Goal: Information Seeking & Learning: Learn about a topic

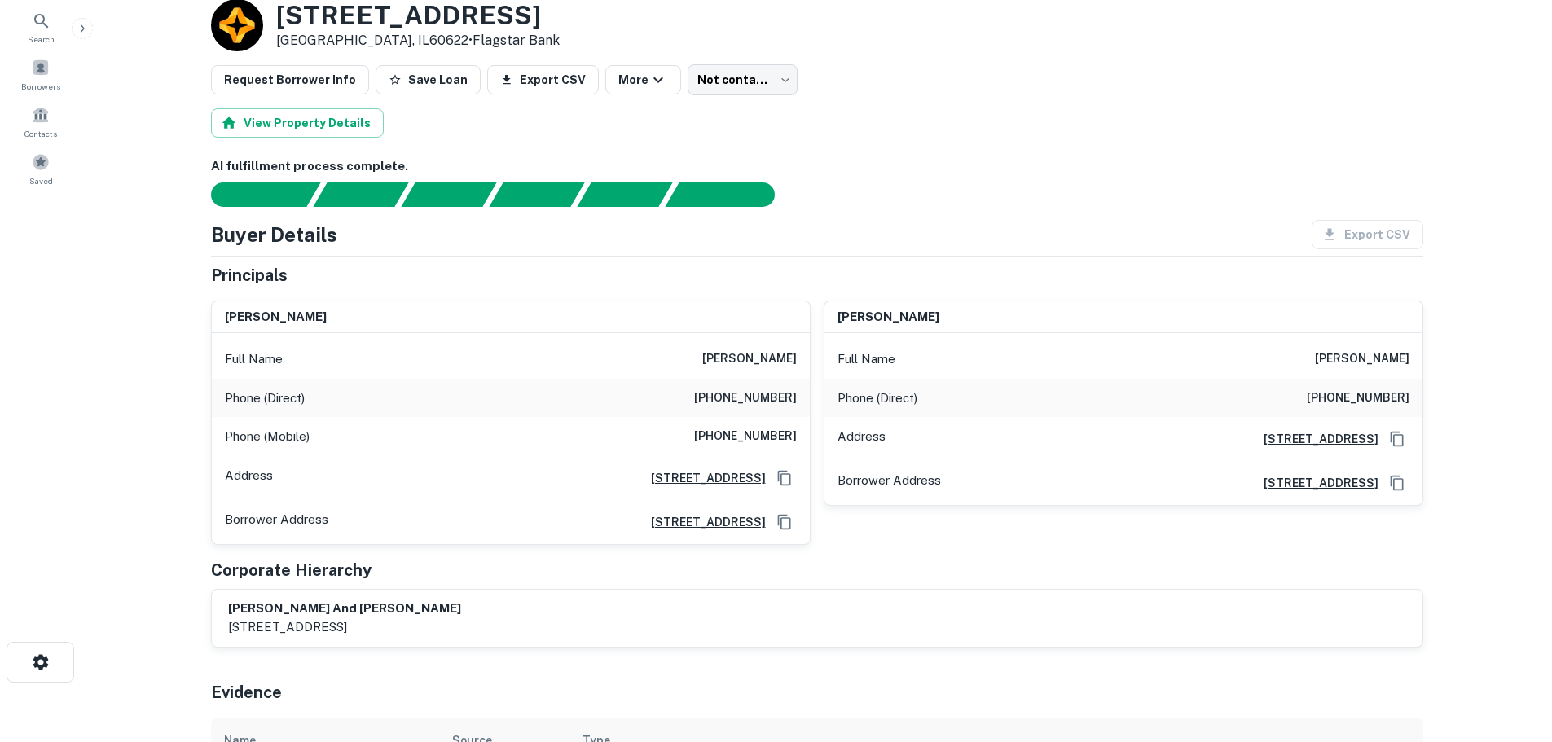
scroll to position [81, 0]
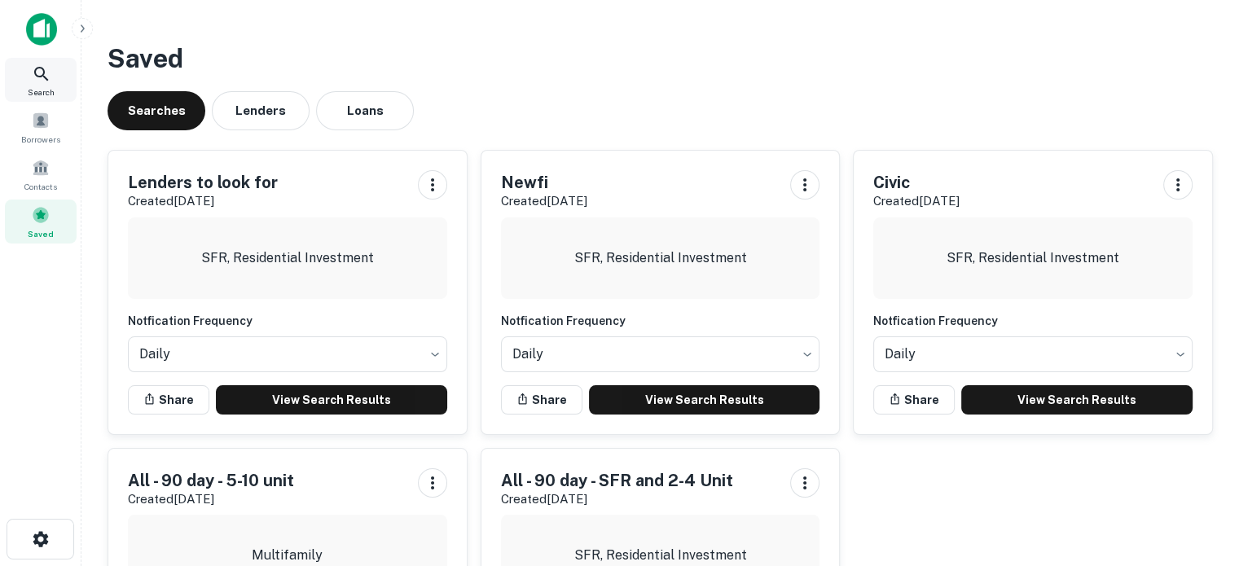
click at [36, 71] on icon at bounding box center [42, 74] width 20 height 20
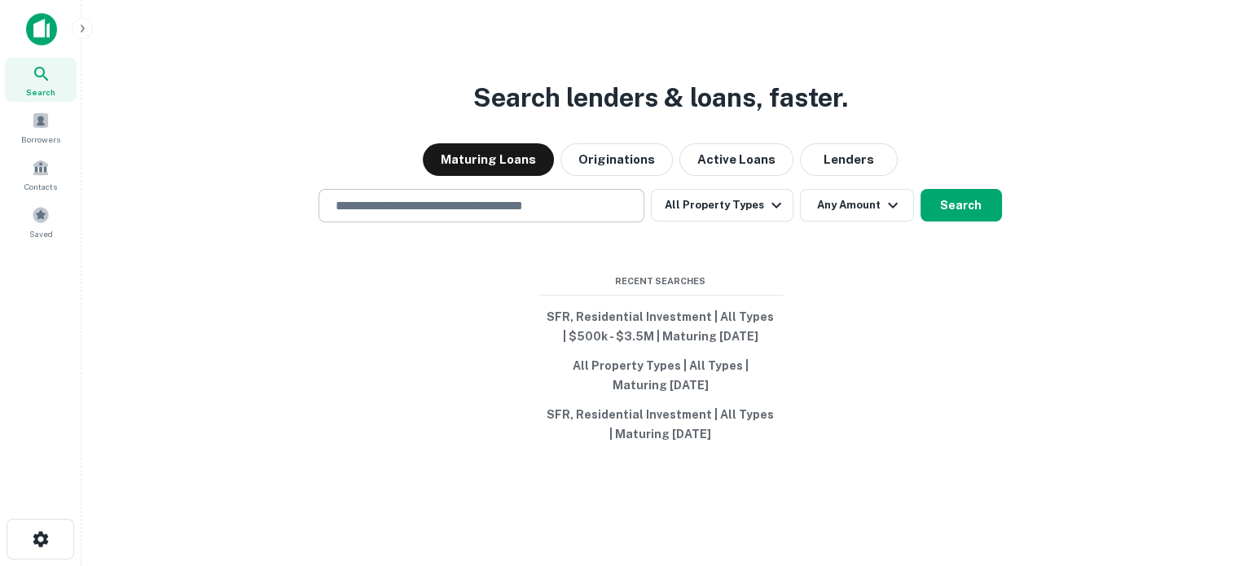
drag, startPoint x: 0, startPoint y: 0, endPoint x: 423, endPoint y: 209, distance: 471.8
click at [424, 210] on input "text" at bounding box center [481, 205] width 311 height 19
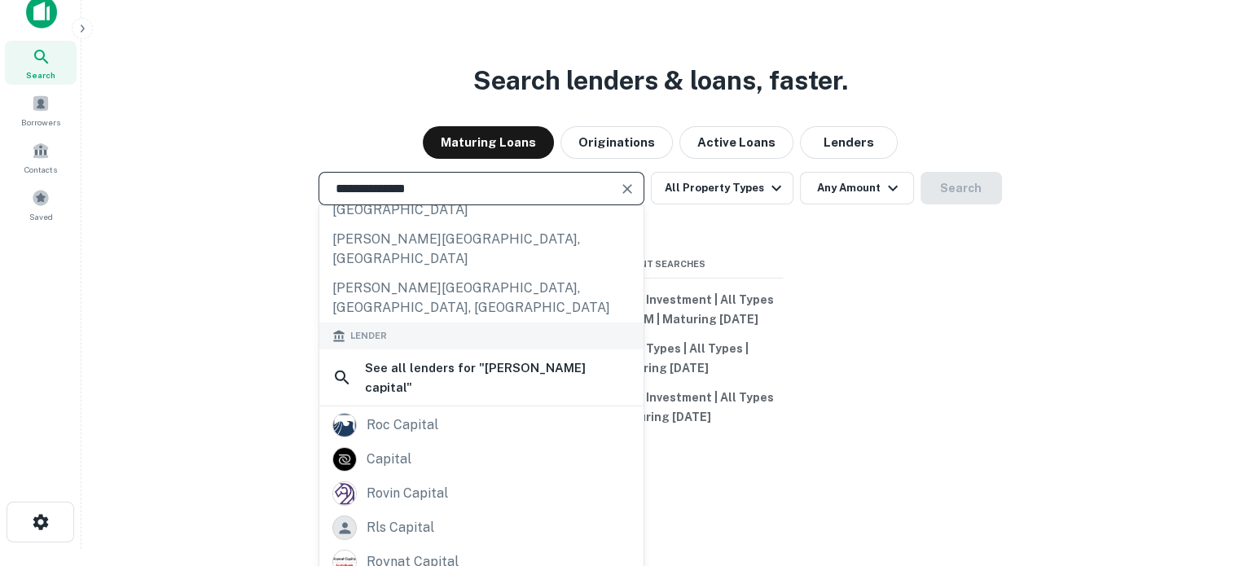
scroll to position [26, 0]
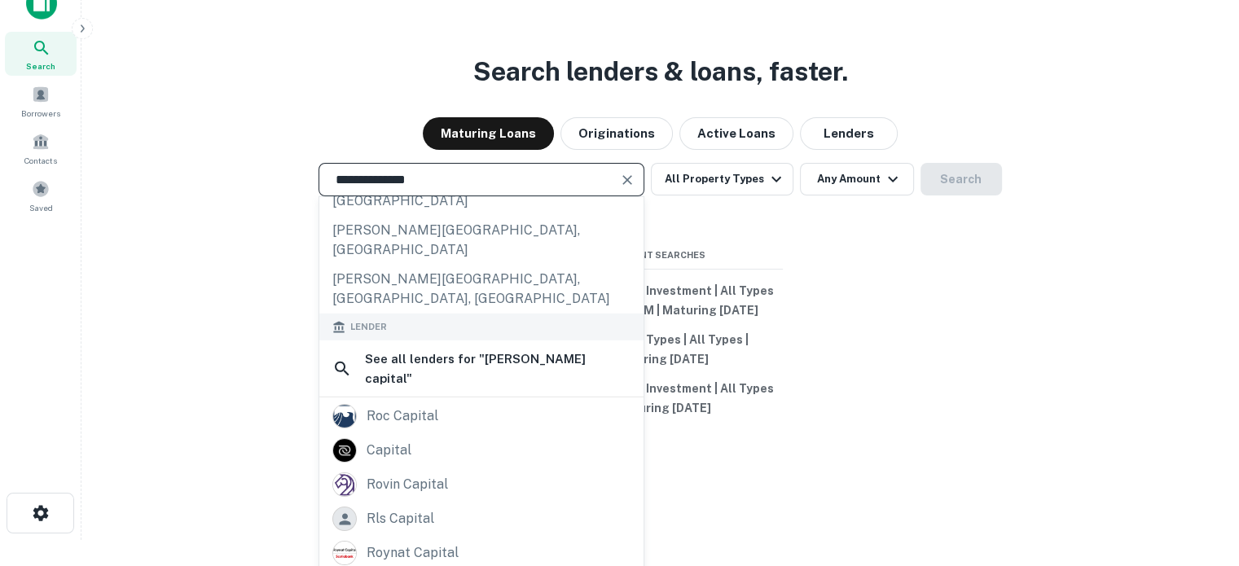
type input "**********"
click at [1146, 342] on div "**********" at bounding box center [661, 296] width 1132 height 566
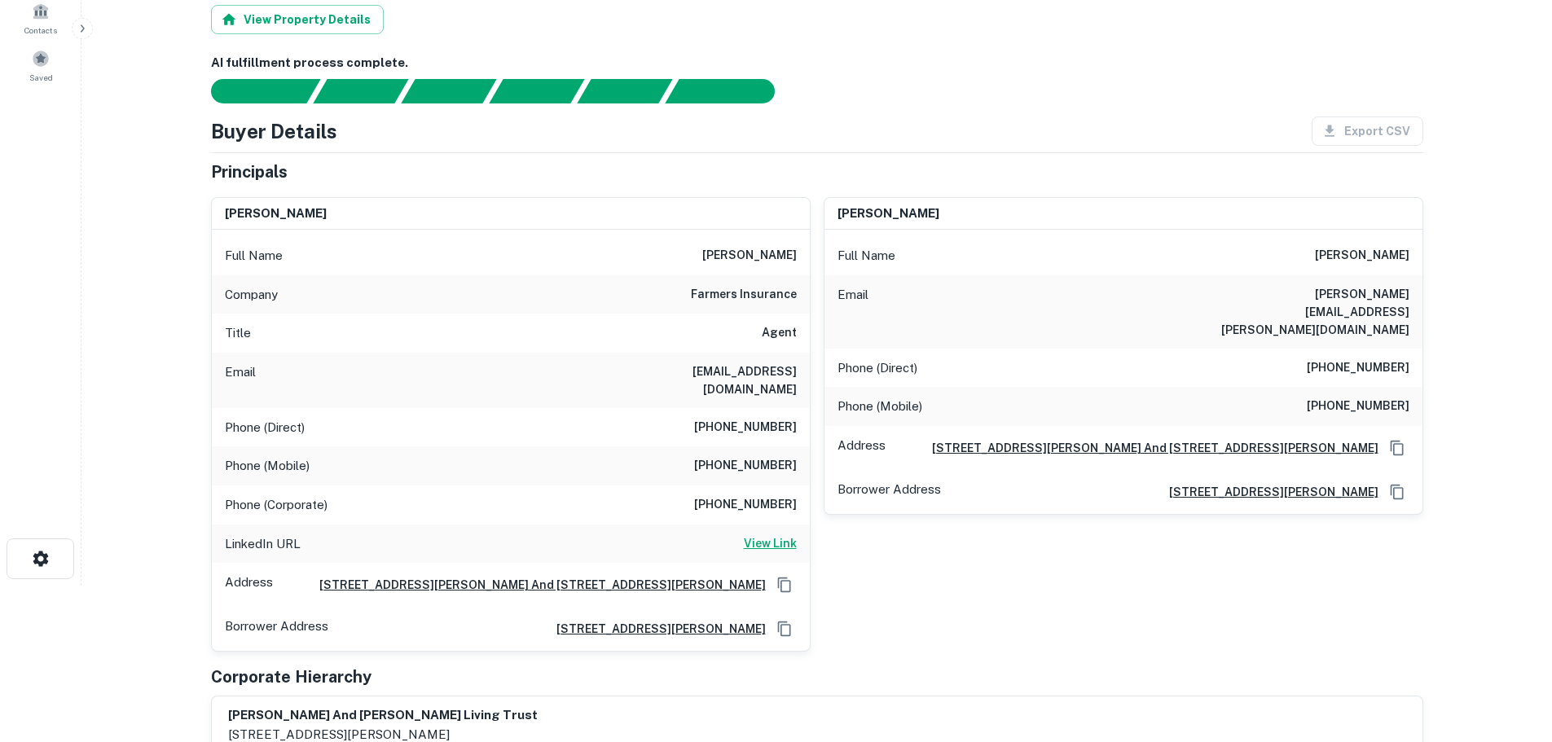
scroll to position [163, 0]
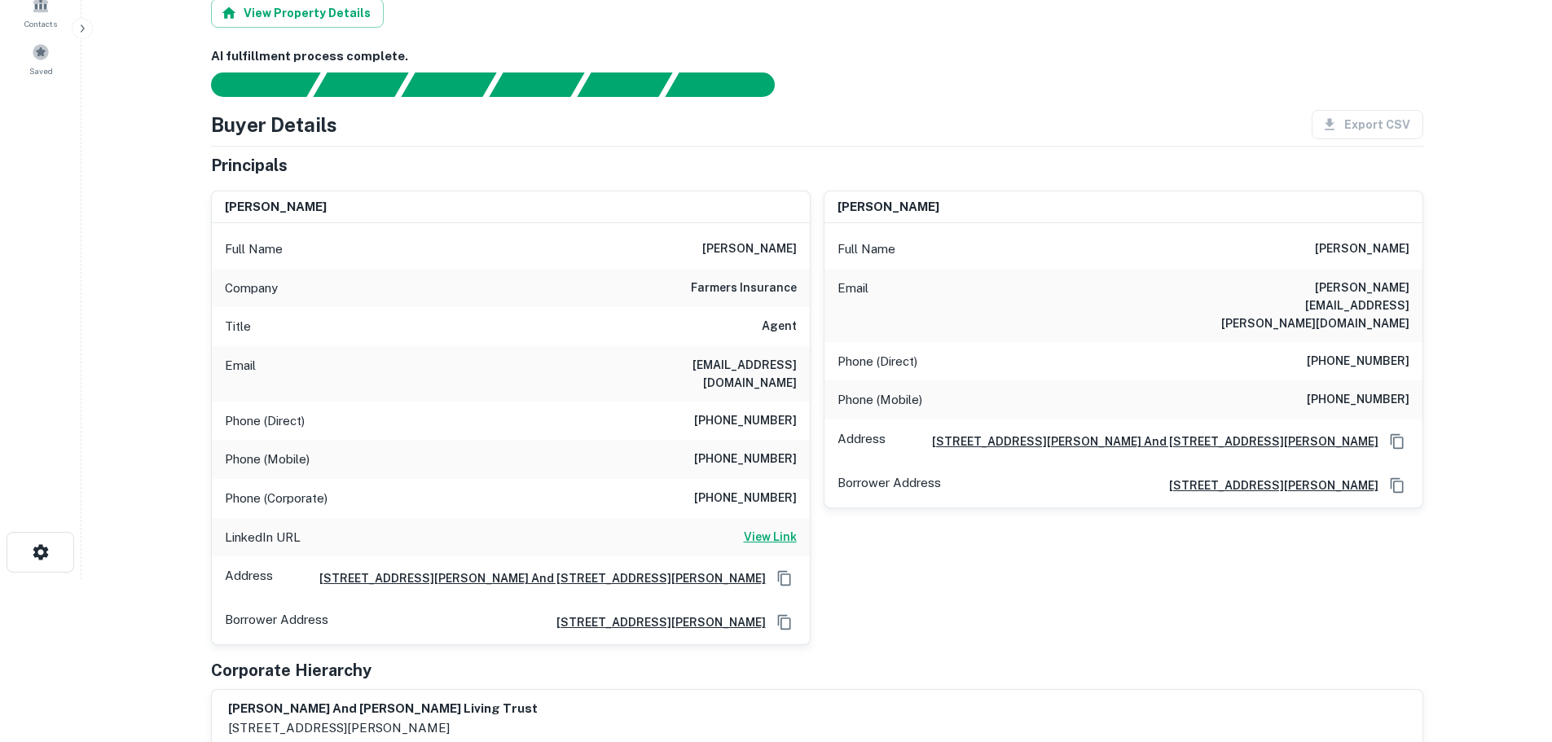
click at [784, 528] on h6 "View Link" at bounding box center [770, 537] width 53 height 18
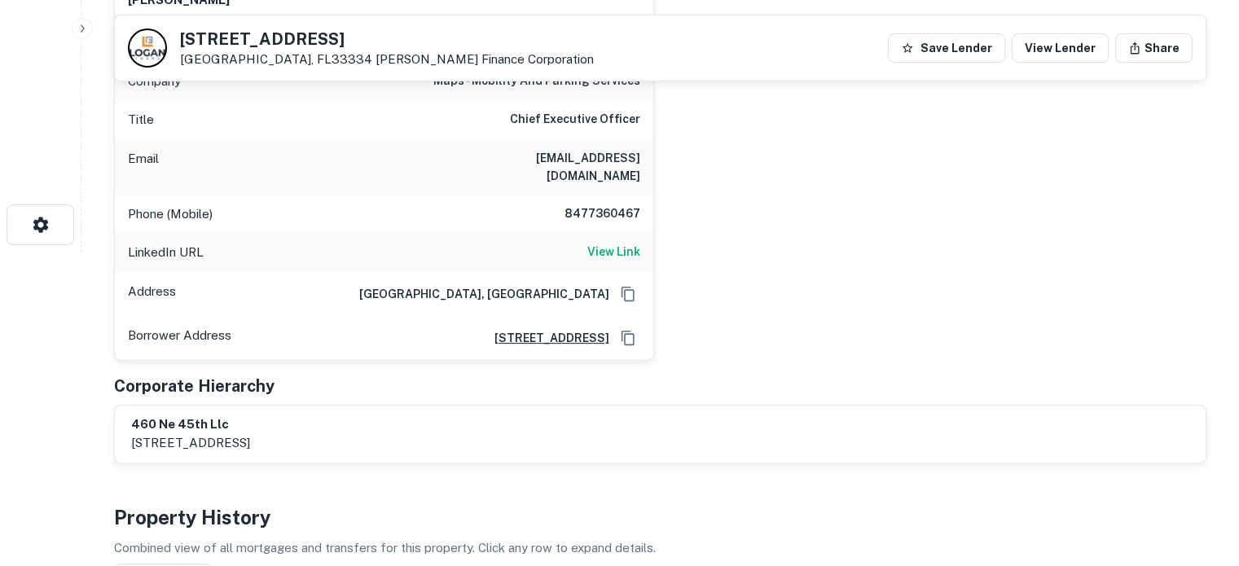
scroll to position [163, 0]
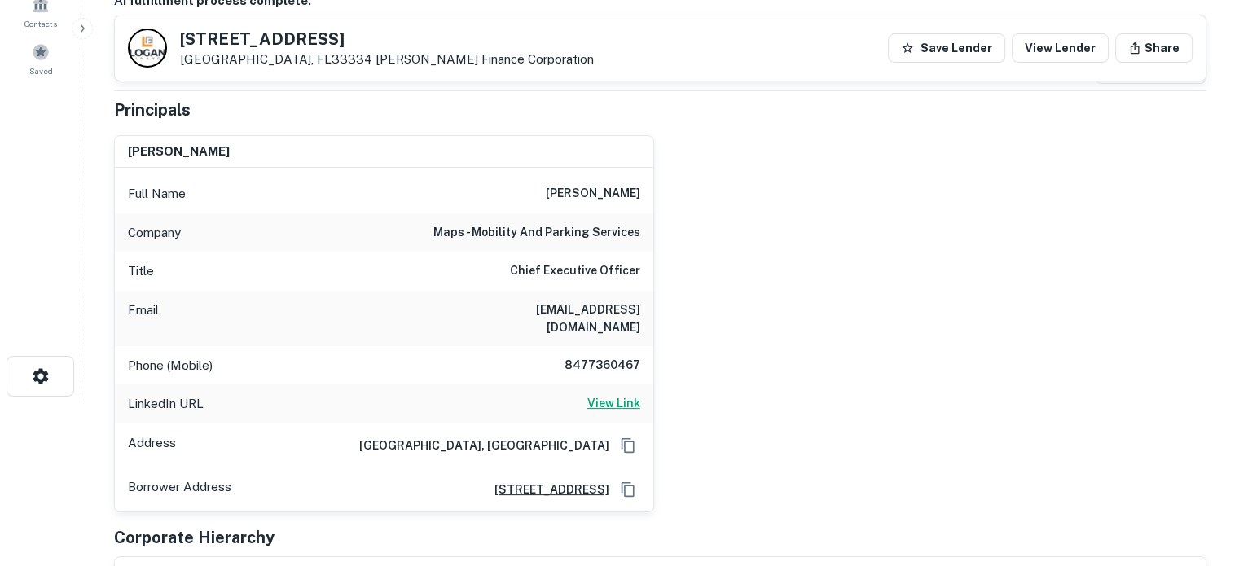
click at [626, 394] on h6 "View Link" at bounding box center [613, 403] width 53 height 18
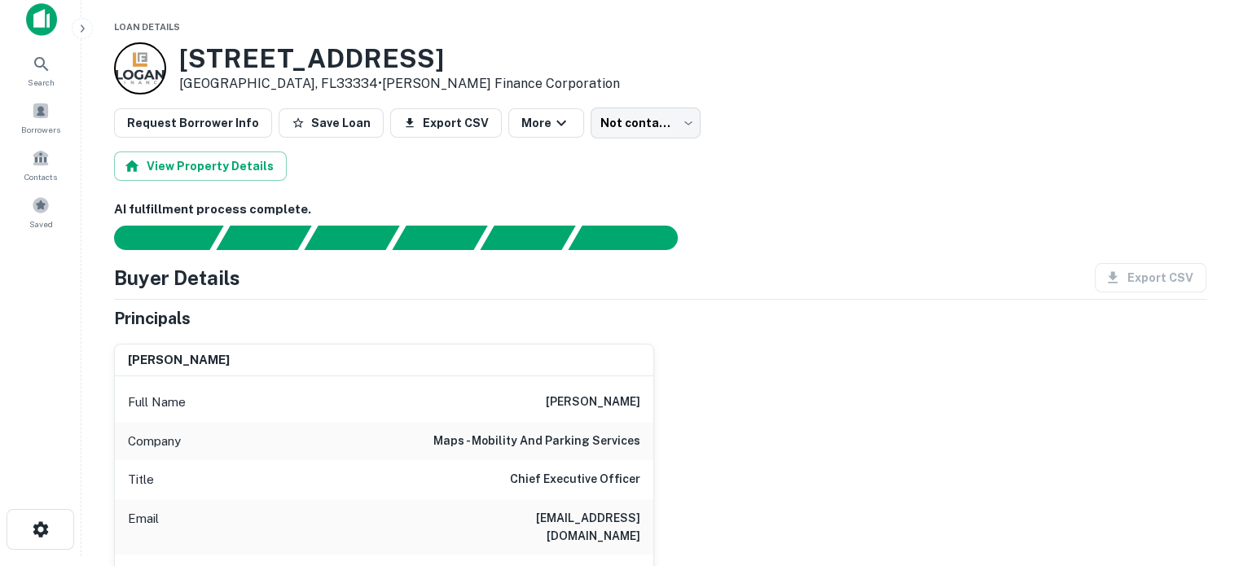
scroll to position [0, 0]
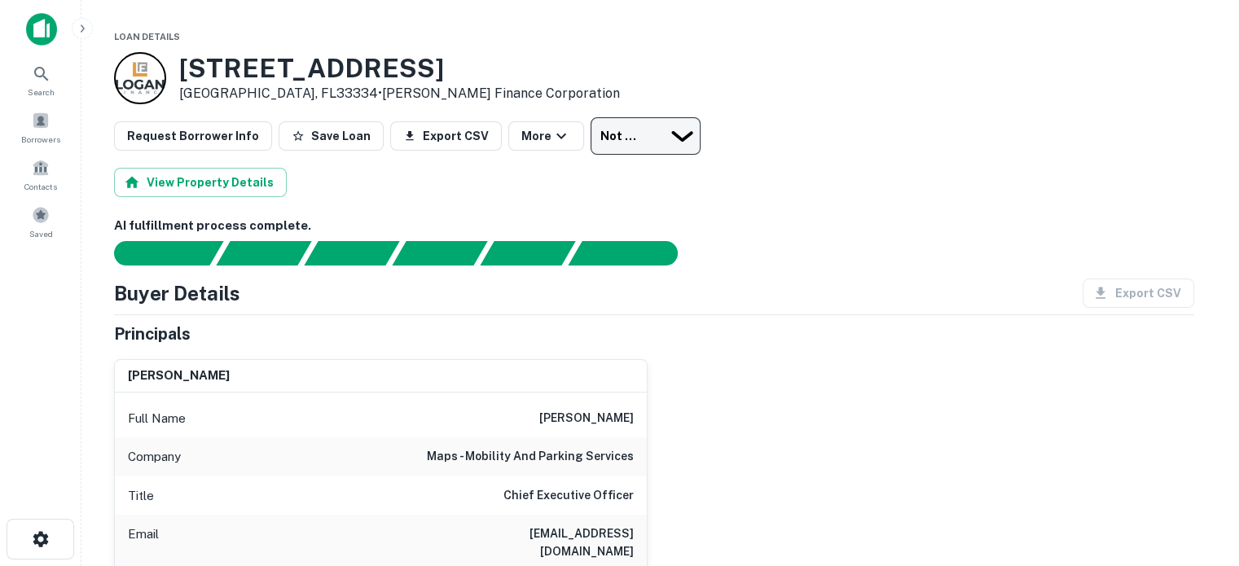
click at [643, 132] on body "Search Borrowers Contacts Saved Loan Details 460 NE 45th St Fort Lauderdale, FL…" at bounding box center [619, 283] width 1239 height 566
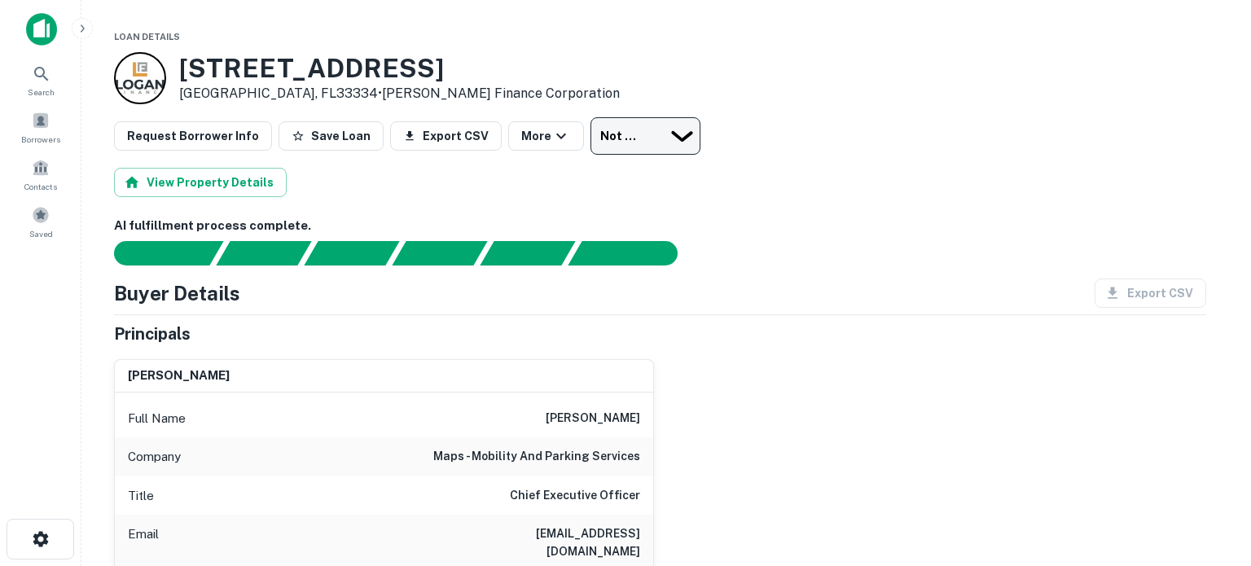
type input "*********"
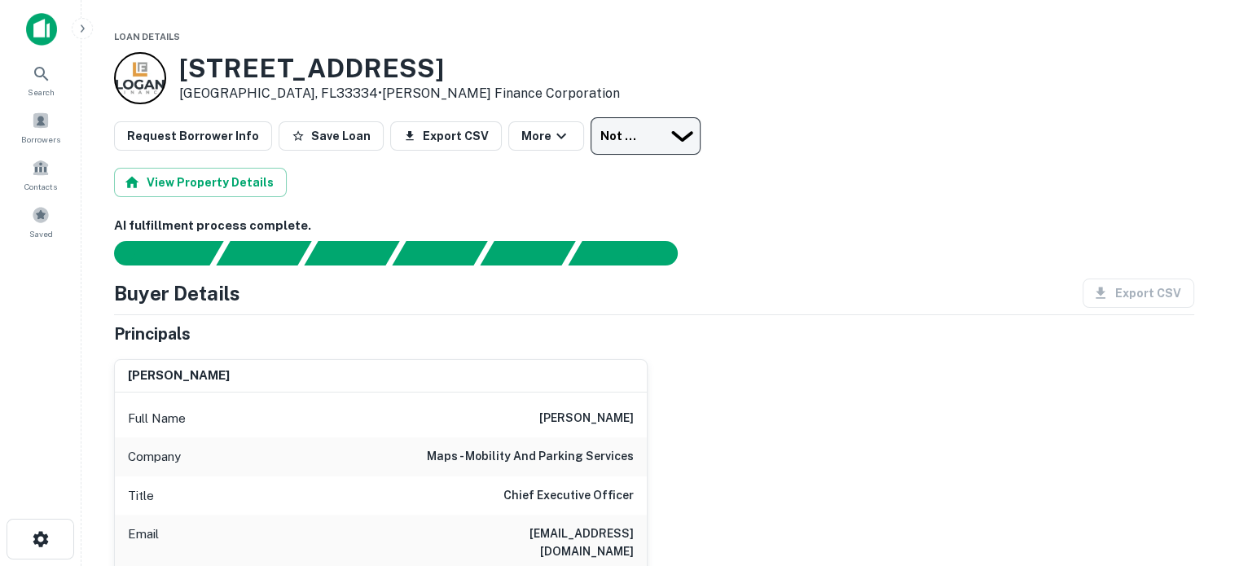
click at [650, 123] on body "Search Borrowers Contacts Saved Loan Details 460 NE 45th St Fort Lauderdale, FL…" at bounding box center [619, 283] width 1239 height 566
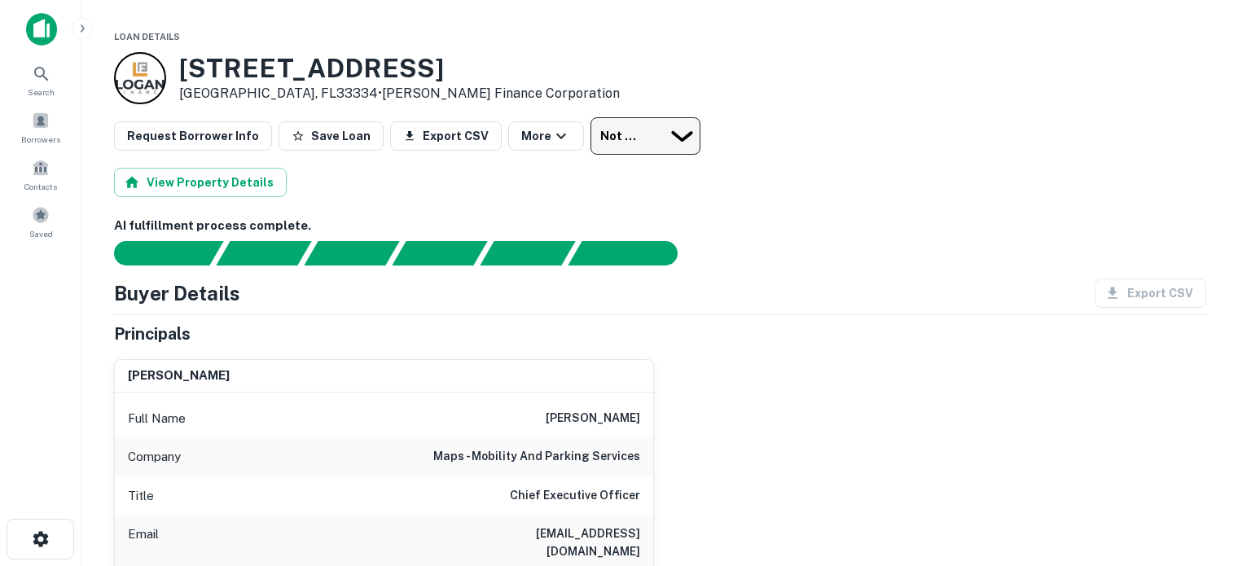
type input "*********"
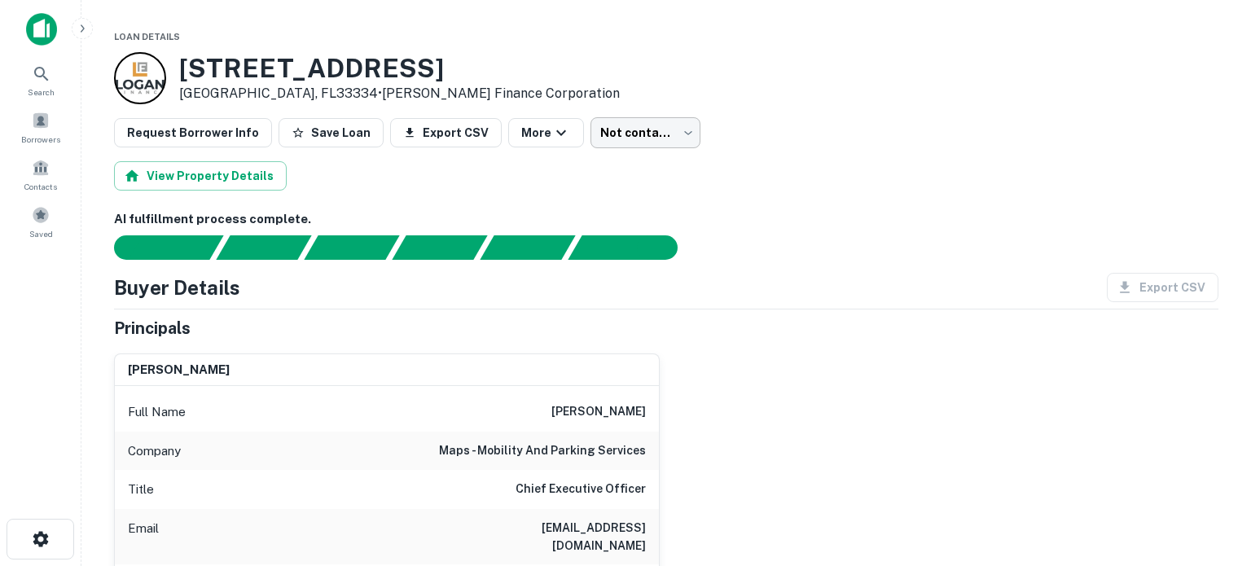
click at [647, 130] on body "Search Borrowers Contacts Saved Loan Details 460 NE 45th St Fort Lauderdale, FL…" at bounding box center [625, 283] width 1251 height 566
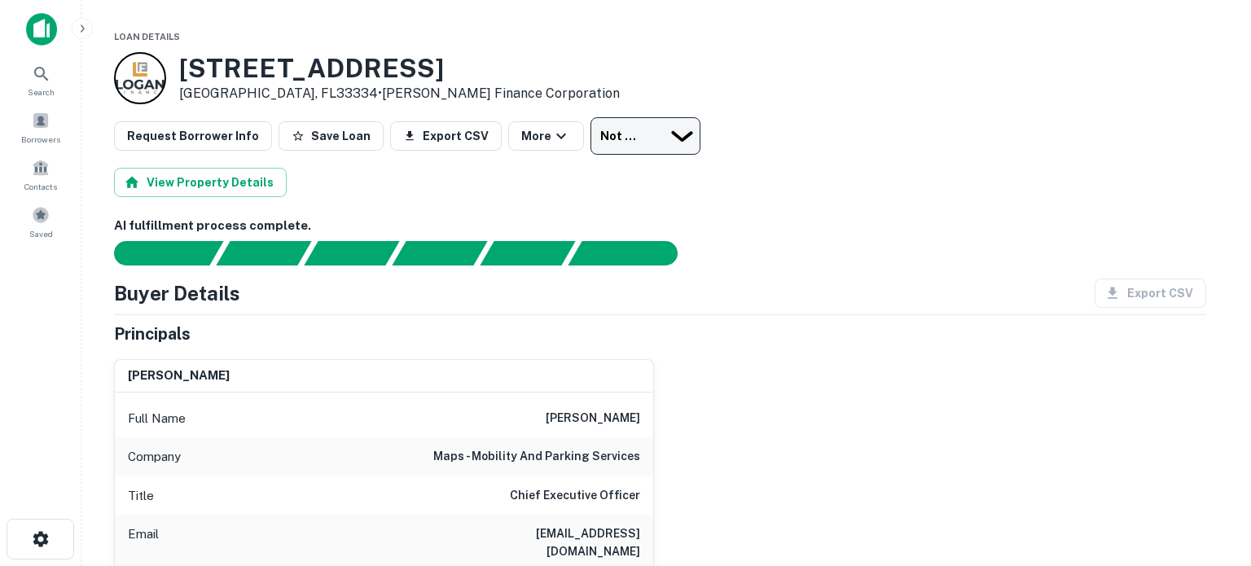
type input "*********"
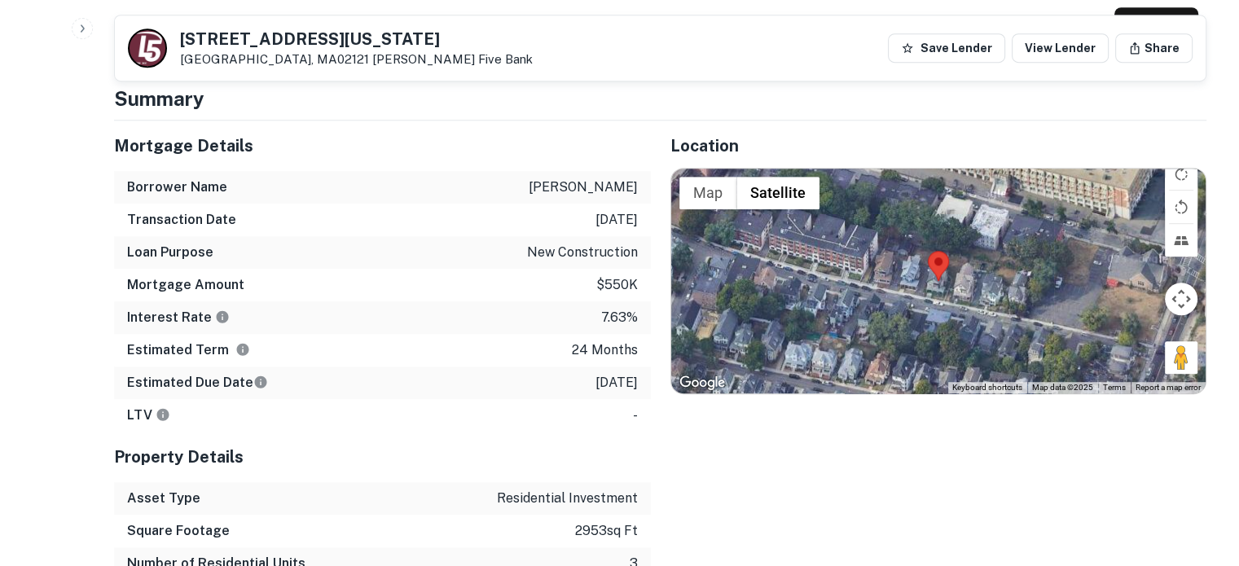
scroll to position [978, 0]
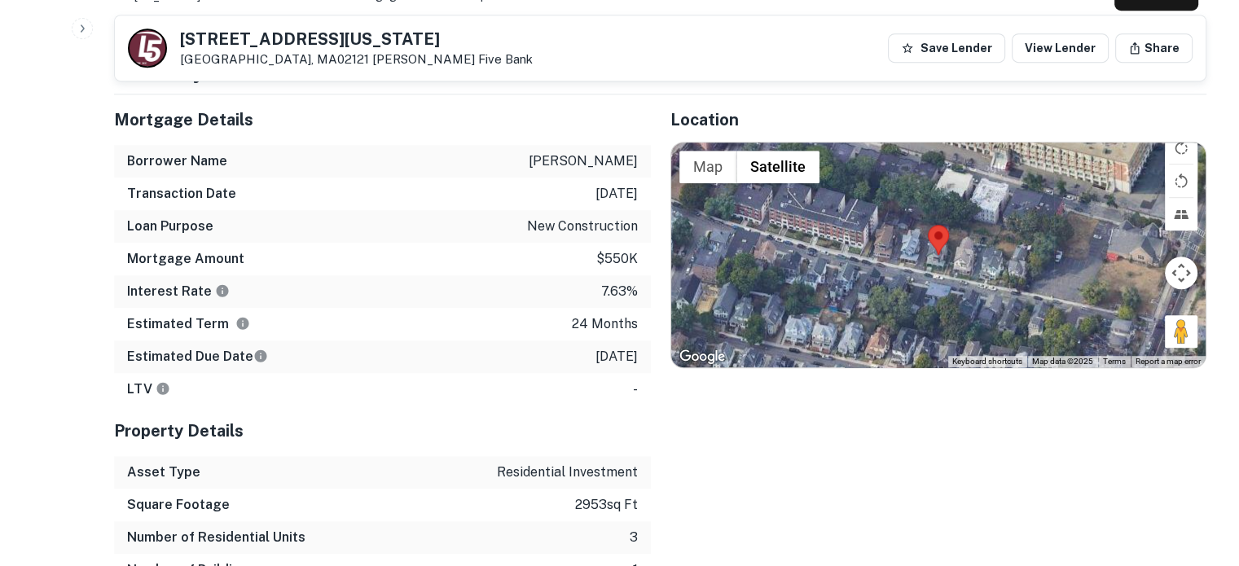
click at [945, 233] on div at bounding box center [938, 255] width 535 height 225
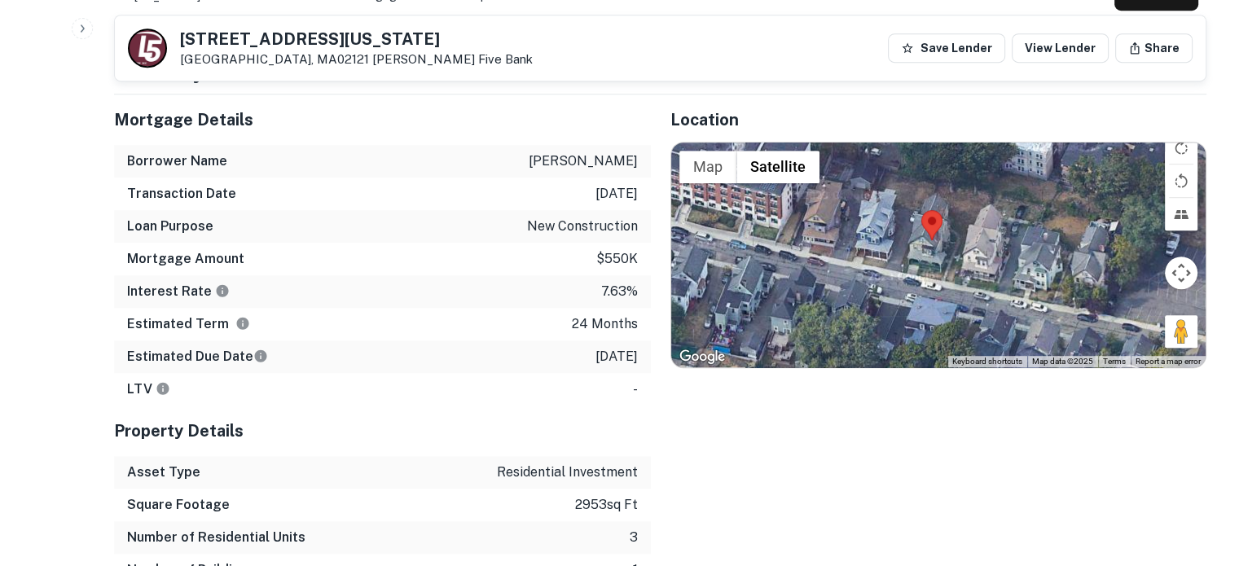
click at [938, 231] on div at bounding box center [938, 255] width 535 height 225
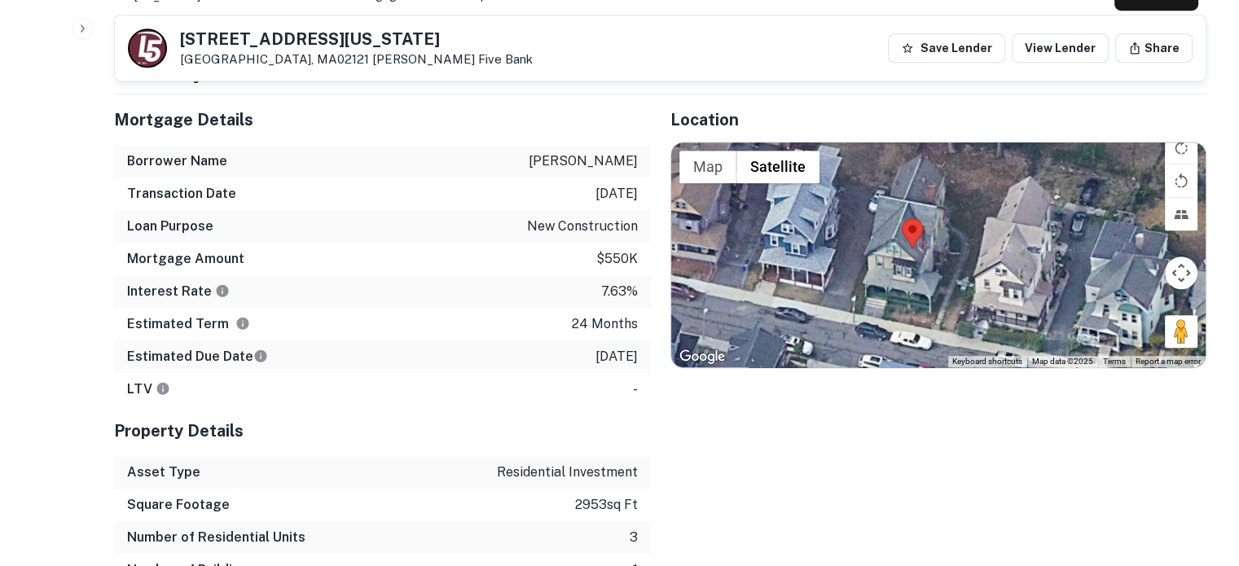
drag, startPoint x: 981, startPoint y: 166, endPoint x: 968, endPoint y: 201, distance: 37.4
click at [968, 201] on div at bounding box center [938, 255] width 535 height 225
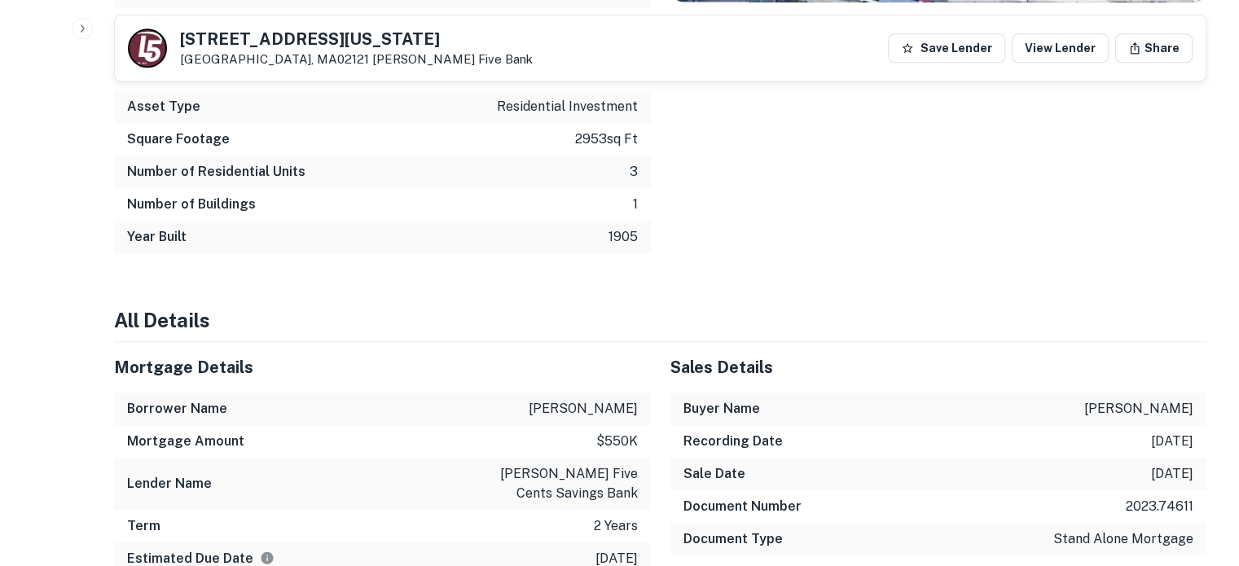
scroll to position [1385, 0]
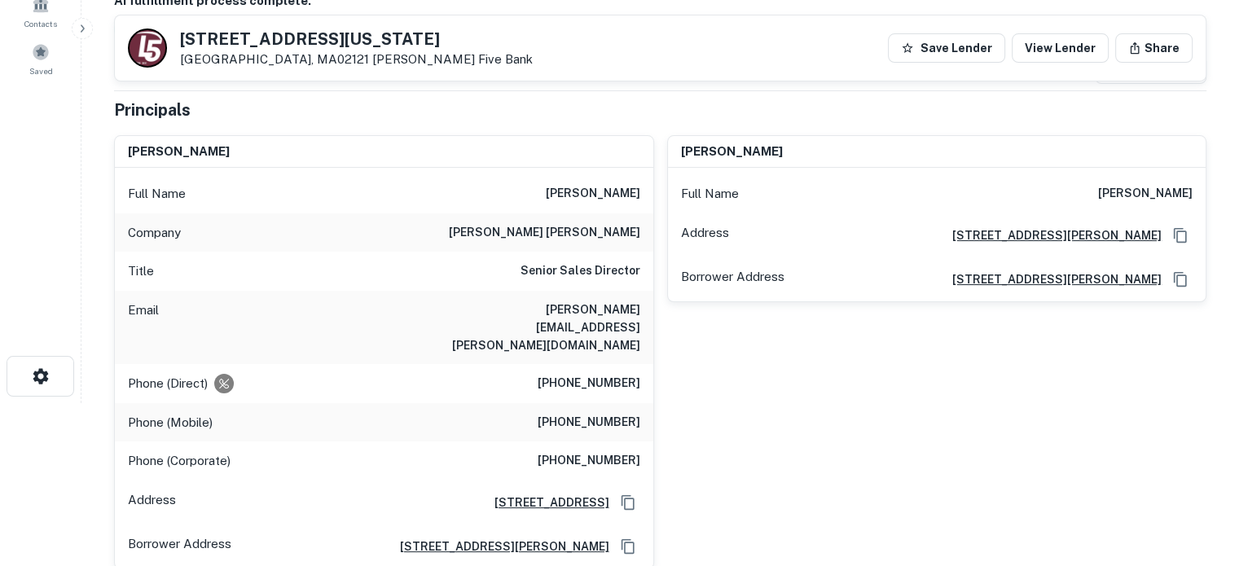
scroll to position [0, 0]
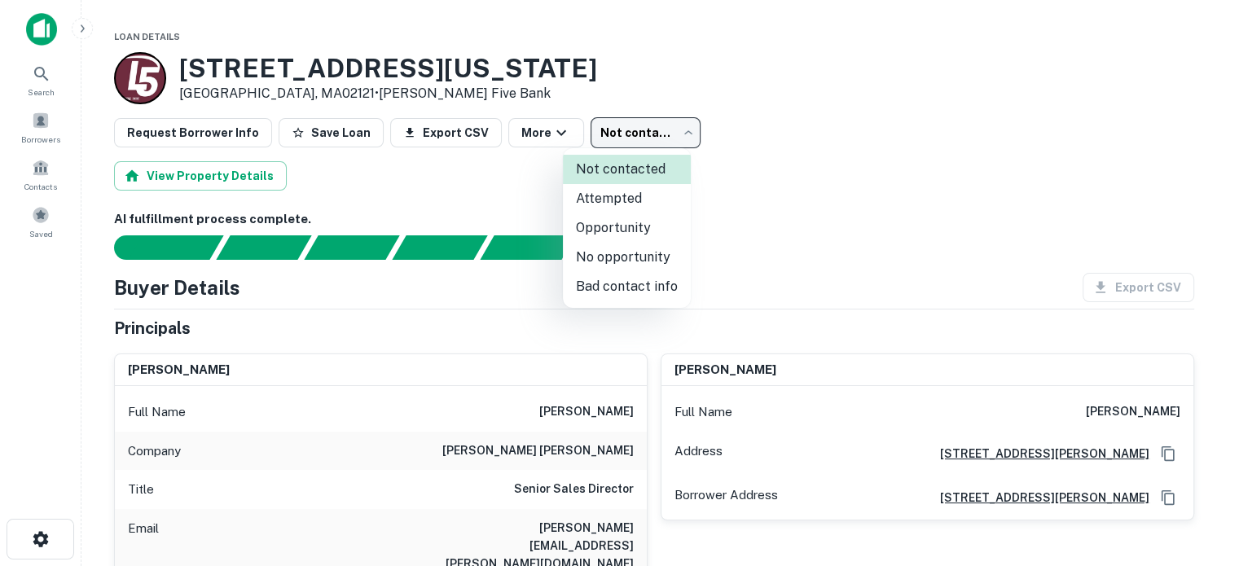
click at [640, 123] on body "Search Borrowers Contacts Saved Loan Details 11 Wyoming St Dorchester, MA02121 …" at bounding box center [619, 283] width 1239 height 566
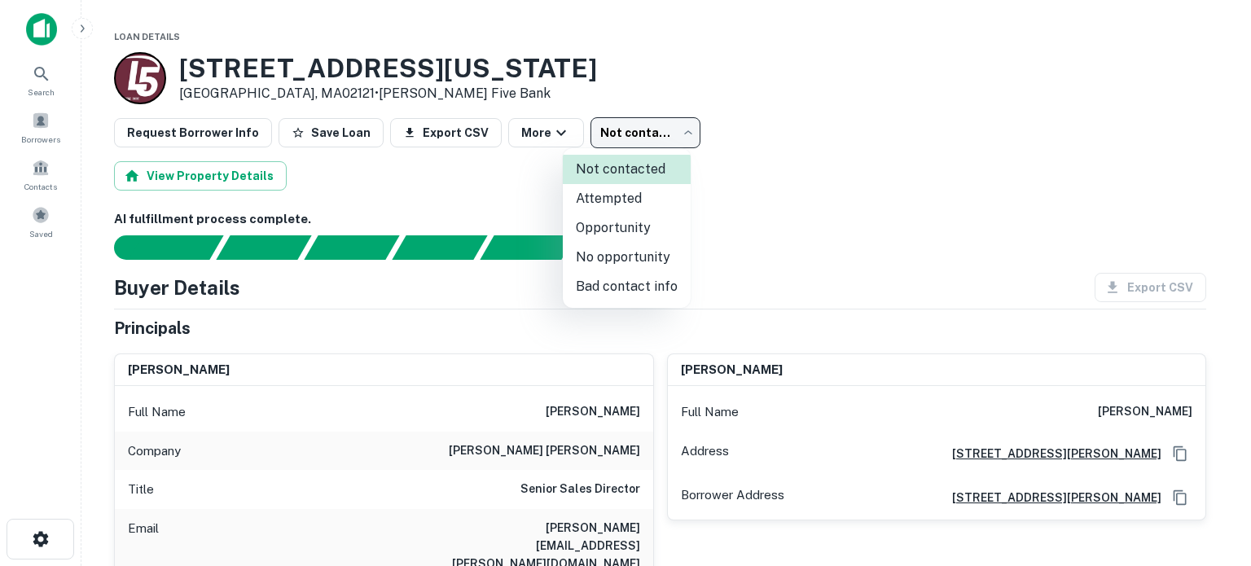
click at [642, 198] on li "Attempted" at bounding box center [627, 198] width 128 height 29
type input "*********"
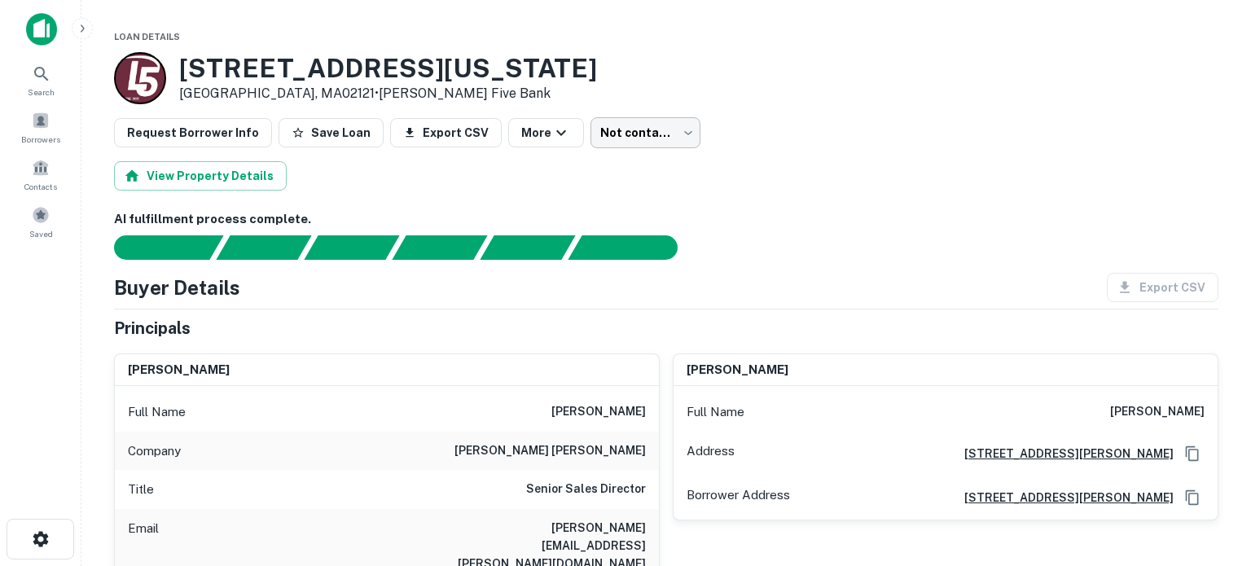
click at [641, 118] on body "Search Borrowers Contacts Saved Loan Details 11 Wyoming St Dorchester, MA02121 …" at bounding box center [625, 283] width 1251 height 566
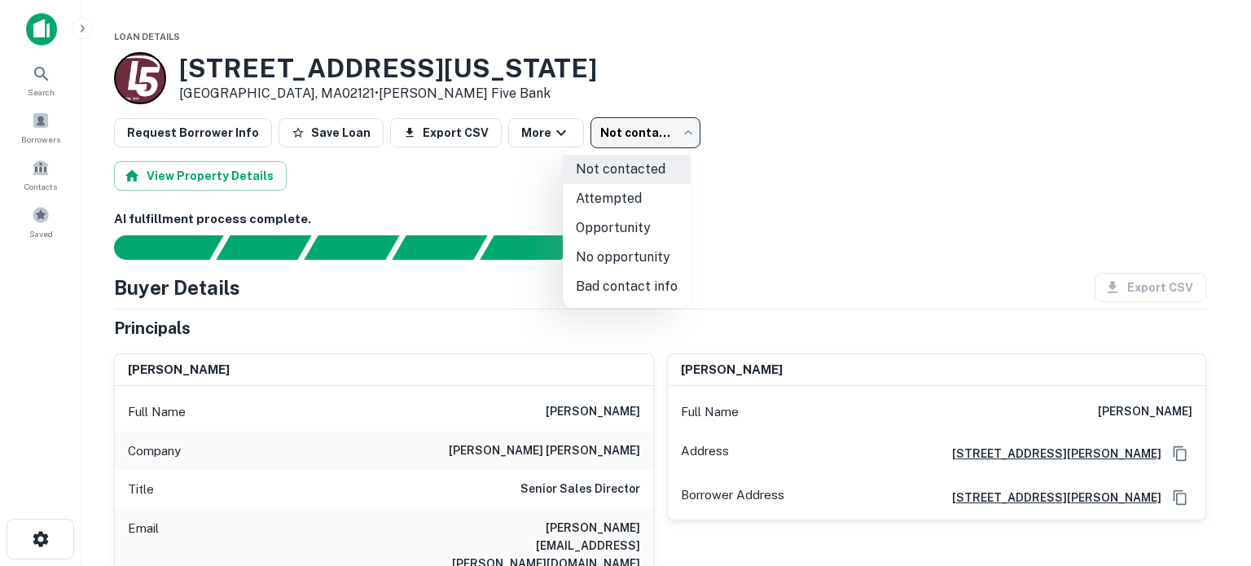
click at [644, 202] on li "Attempted" at bounding box center [627, 198] width 128 height 29
type input "*********"
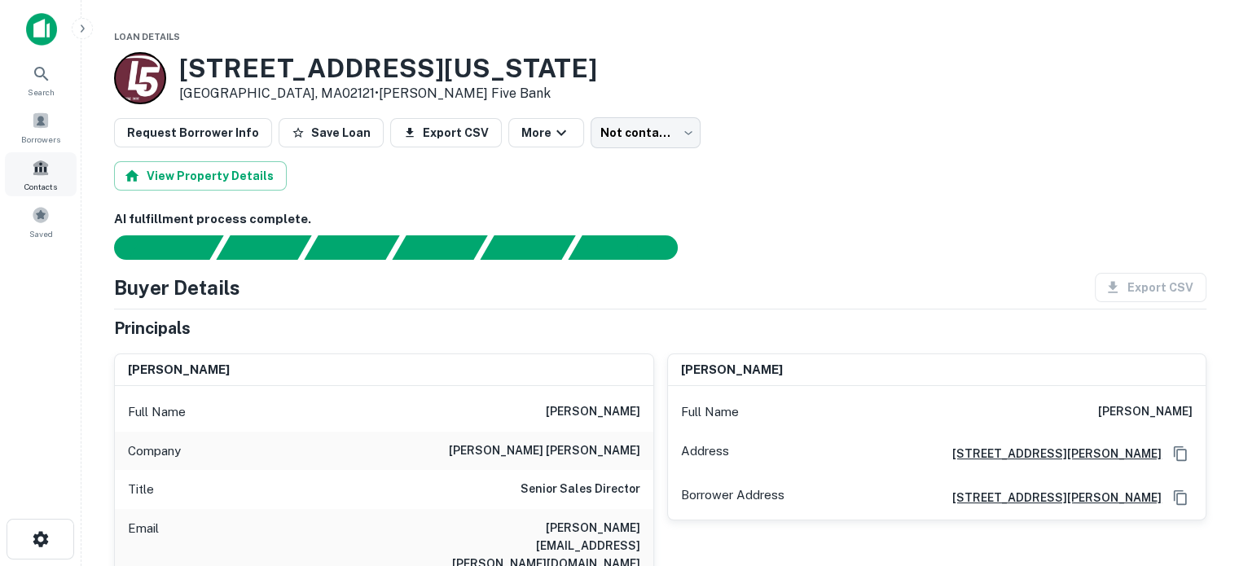
click at [44, 172] on span at bounding box center [41, 168] width 18 height 18
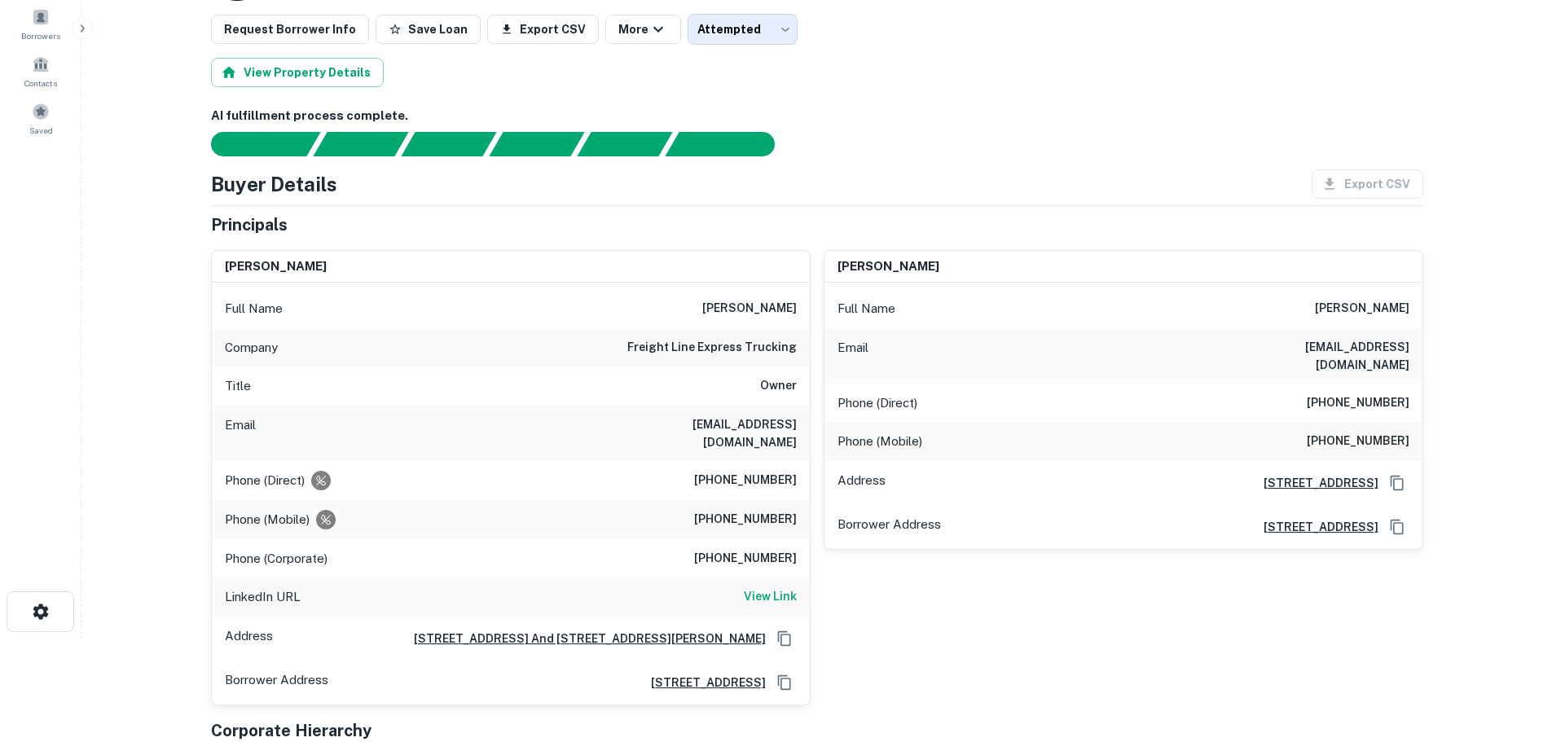
scroll to position [81, 0]
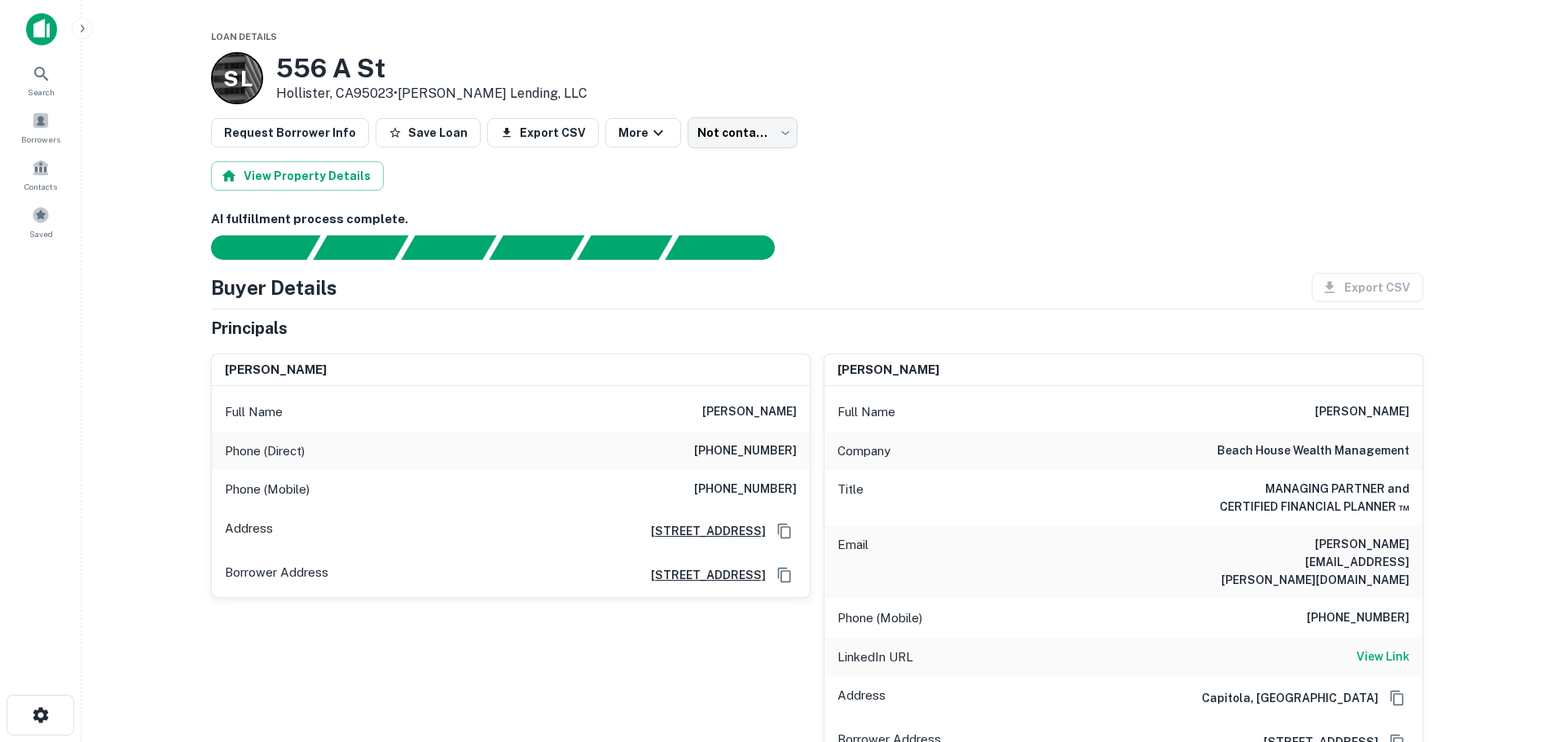
scroll to position [81, 0]
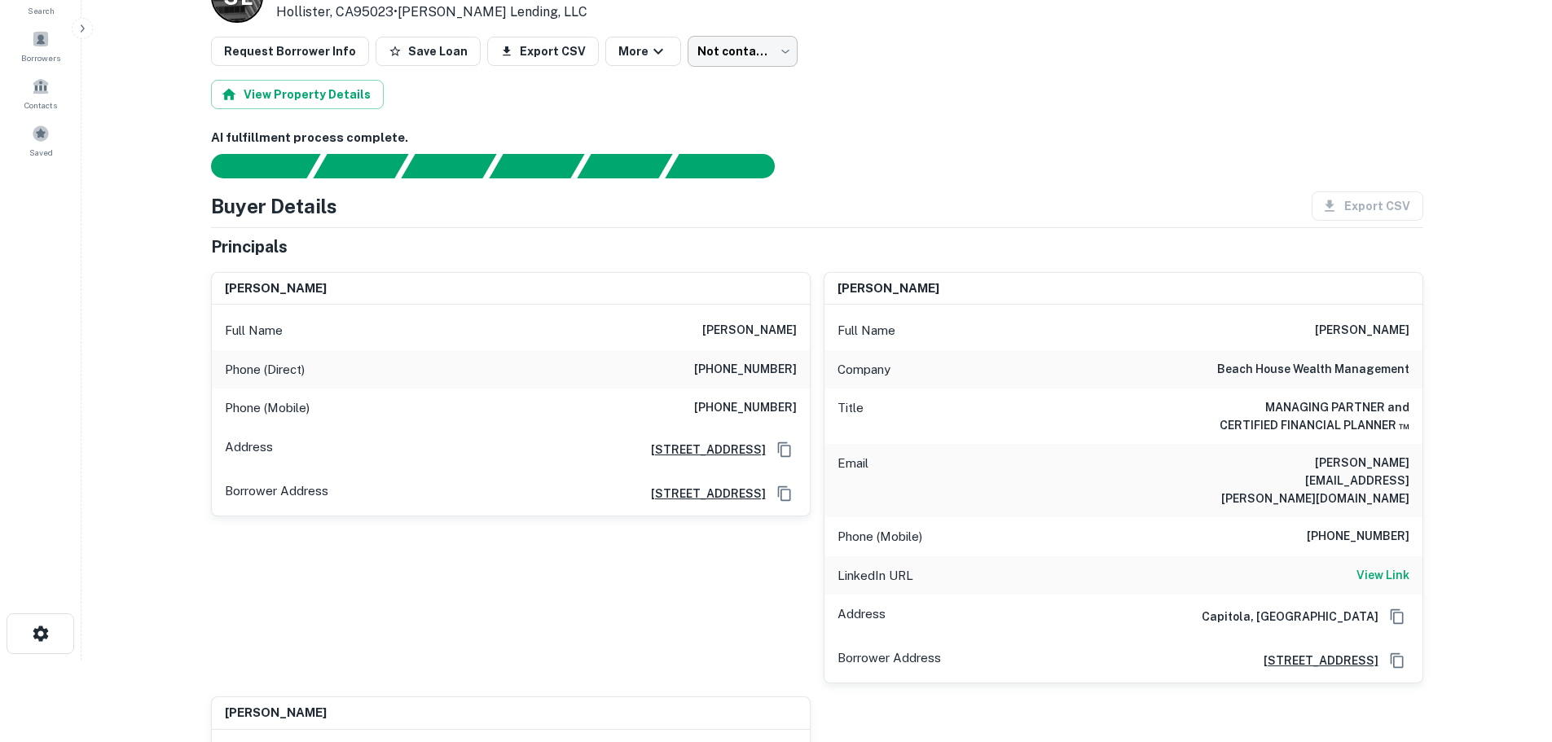
click at [762, 47] on body "Search Borrowers Contacts Saved Loan Details S L 556 A St Hollister, CA95023 • …" at bounding box center [776, 290] width 1552 height 742
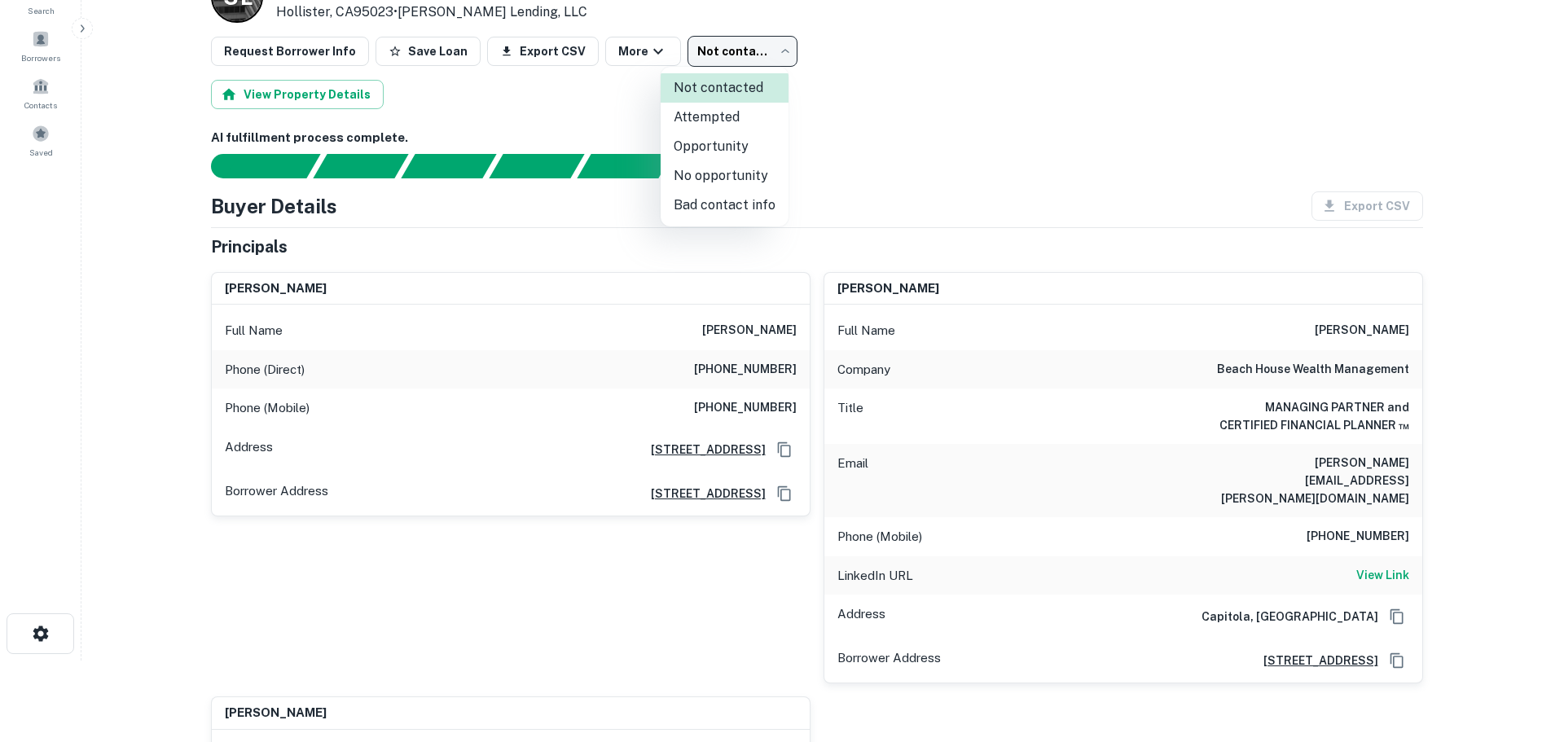
click at [757, 112] on li "Attempted" at bounding box center [725, 117] width 128 height 29
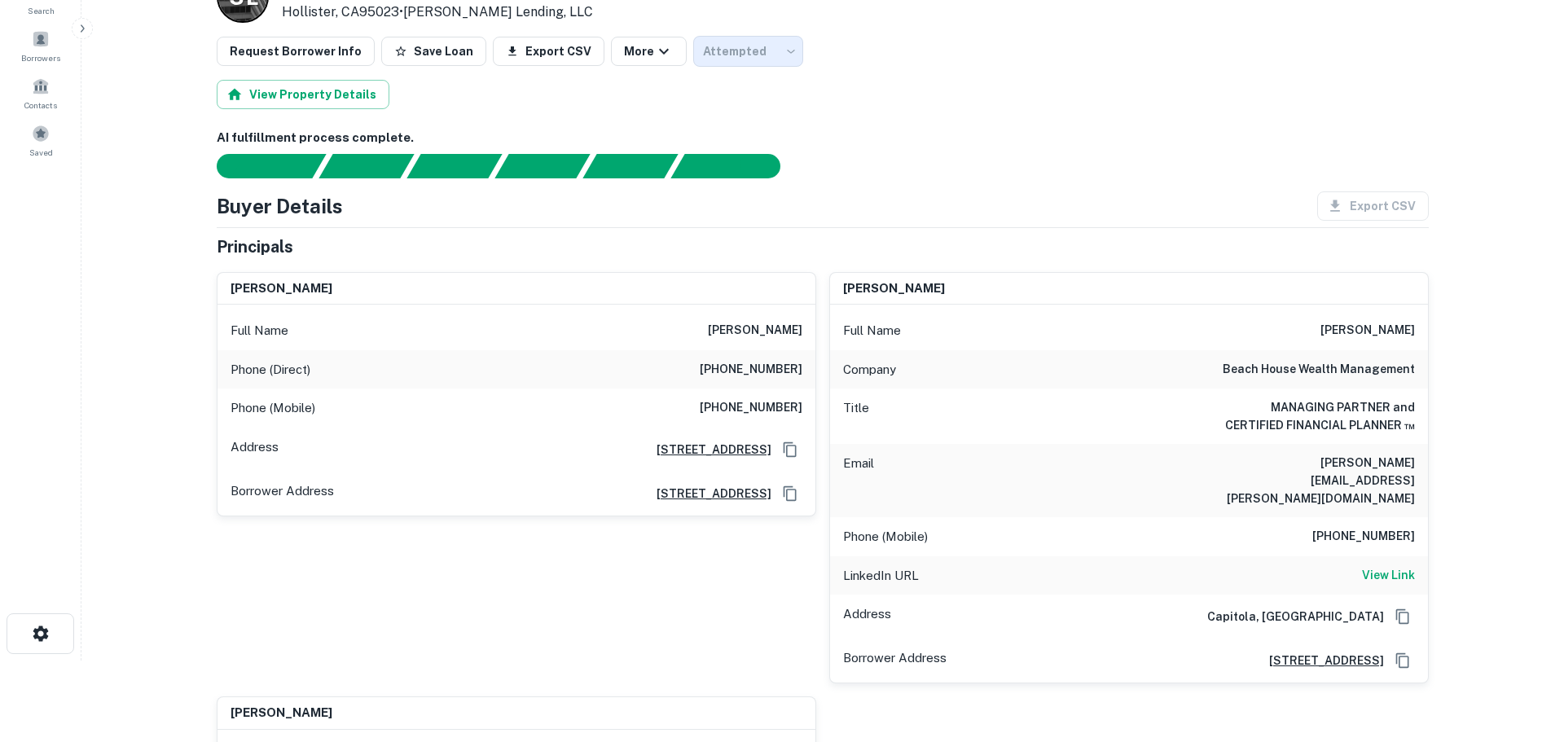
type input "*********"
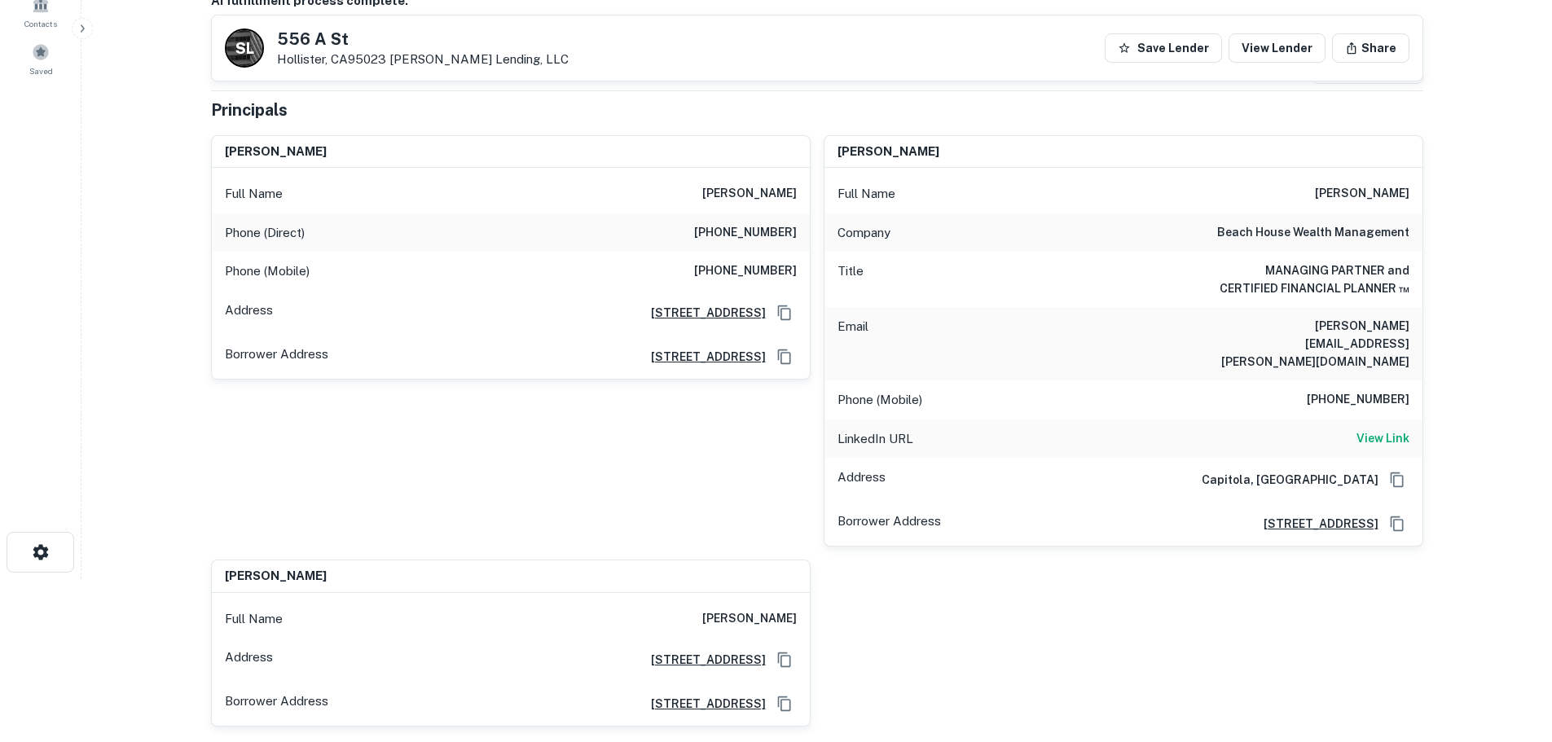
scroll to position [0, 0]
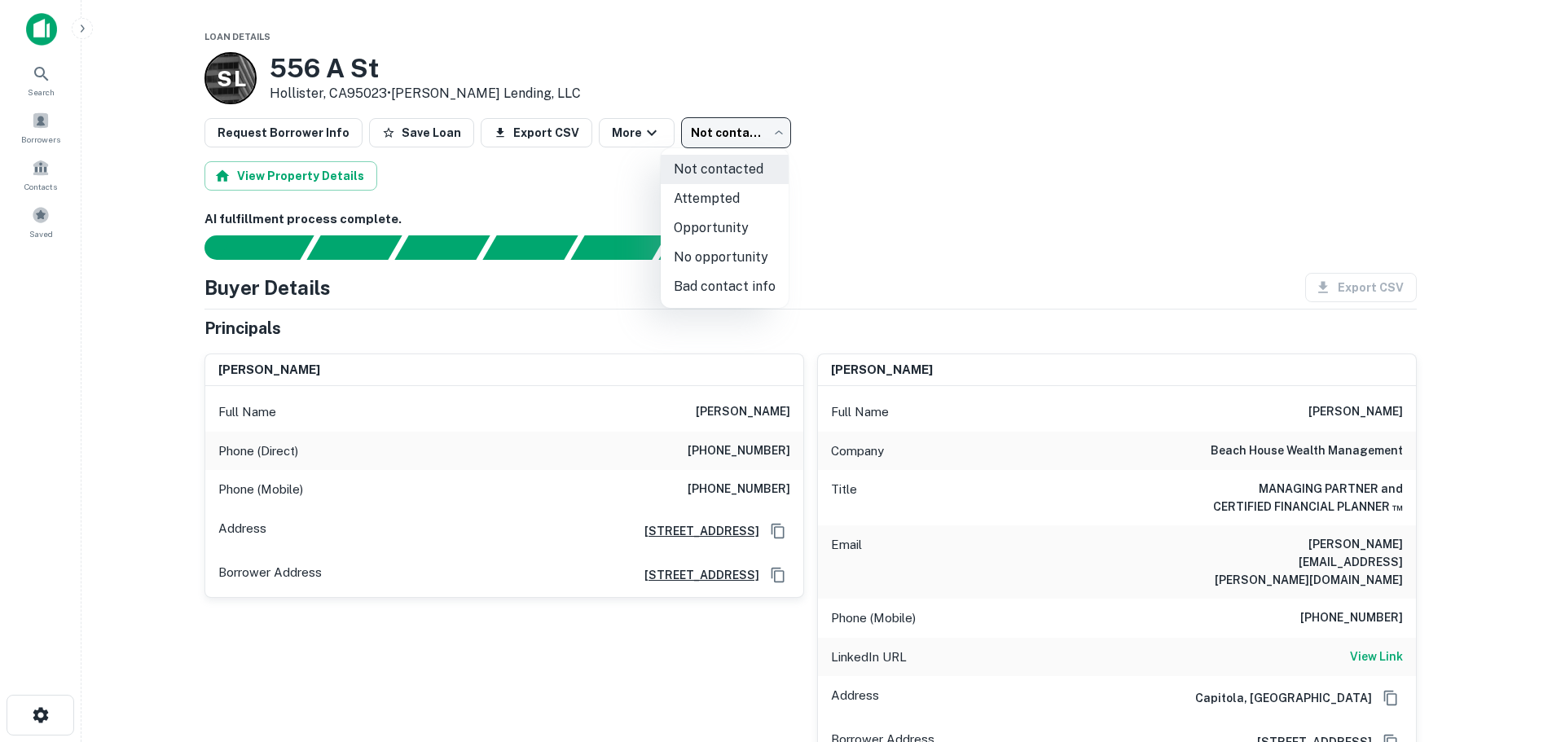
click at [745, 135] on body "Search Borrowers Contacts Saved Loan Details S L 556 A St Hollister, CA95023 • …" at bounding box center [776, 371] width 1552 height 742
click at [744, 199] on li "Attempted" at bounding box center [725, 198] width 128 height 29
type input "*********"
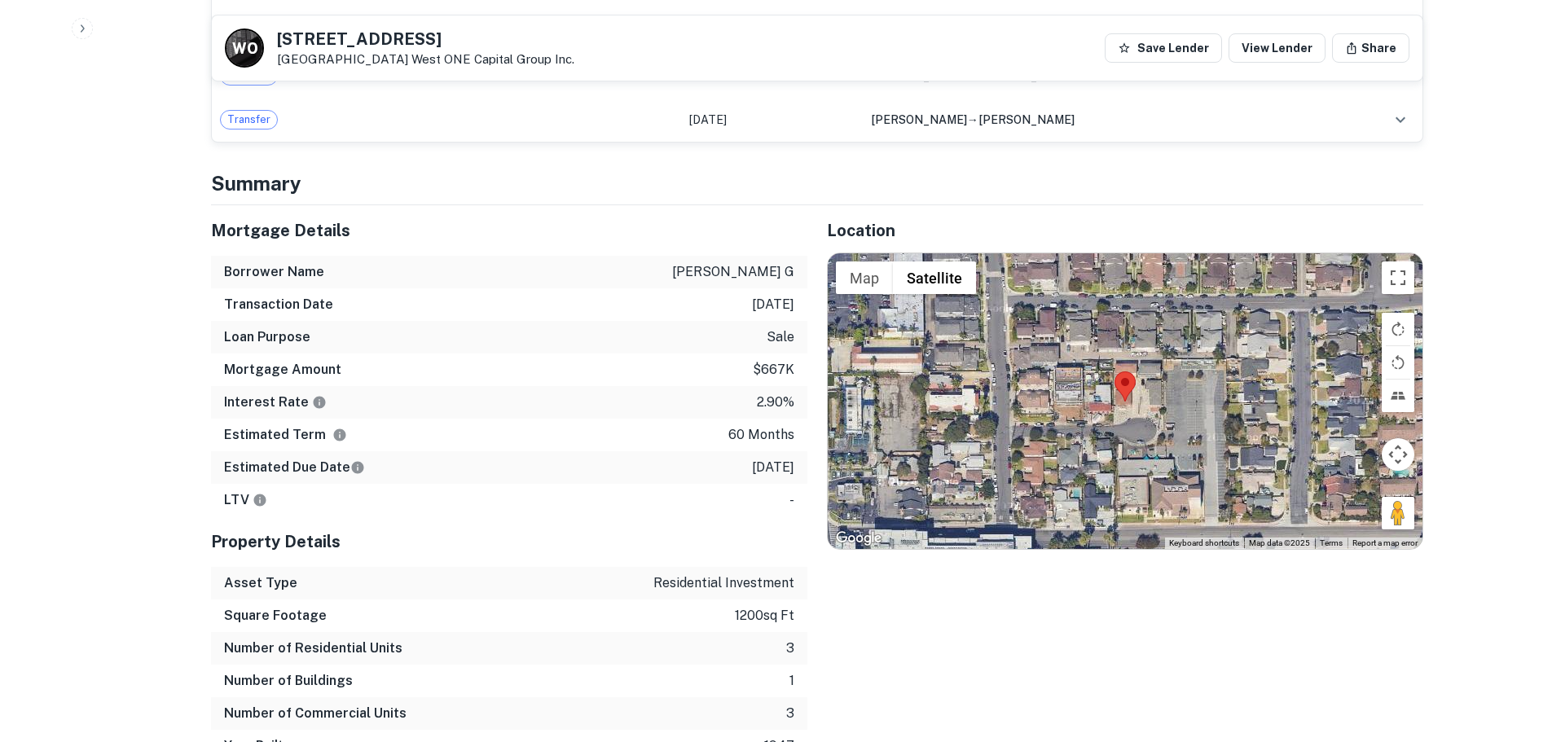
scroll to position [1304, 0]
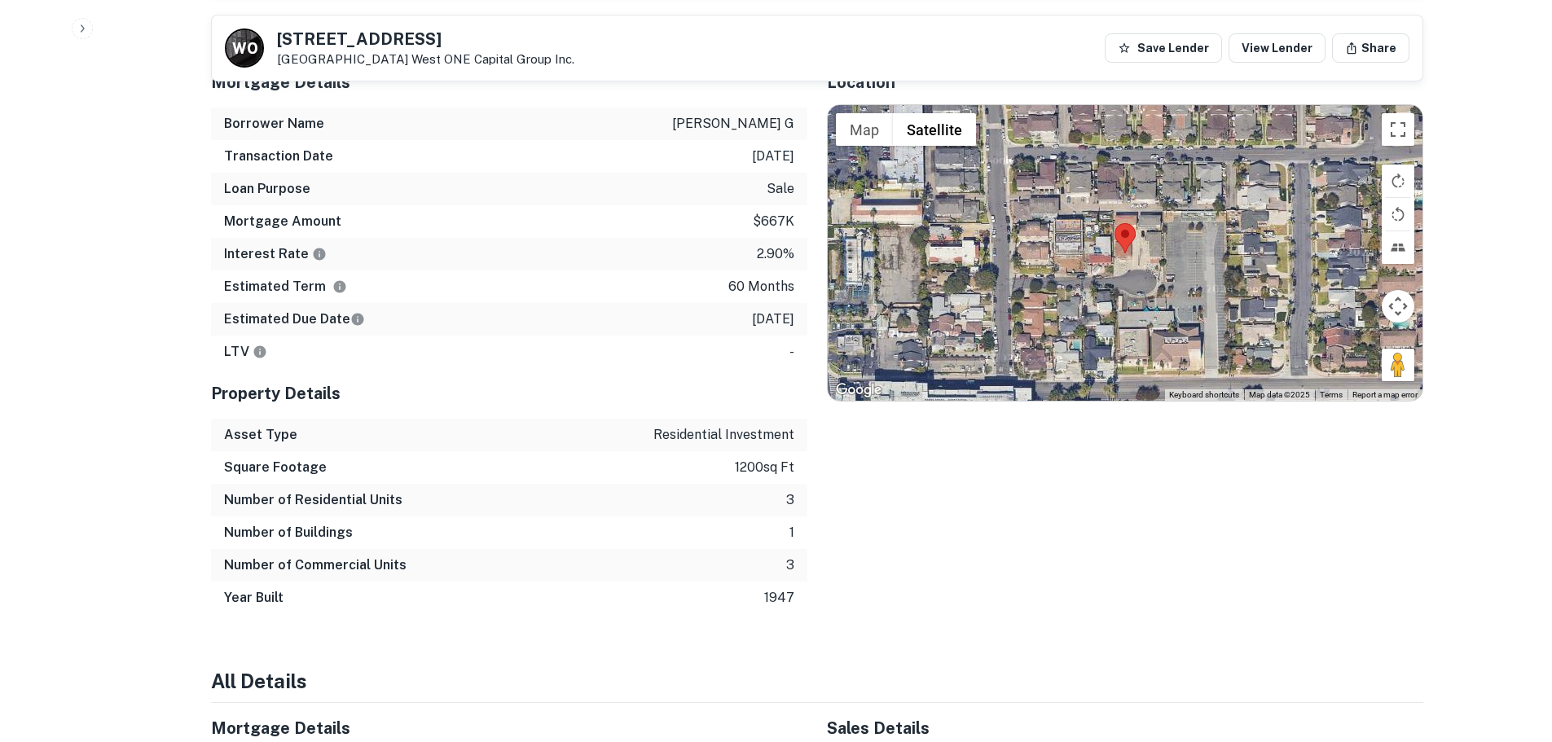
click at [1128, 266] on div at bounding box center [1125, 252] width 595 height 295
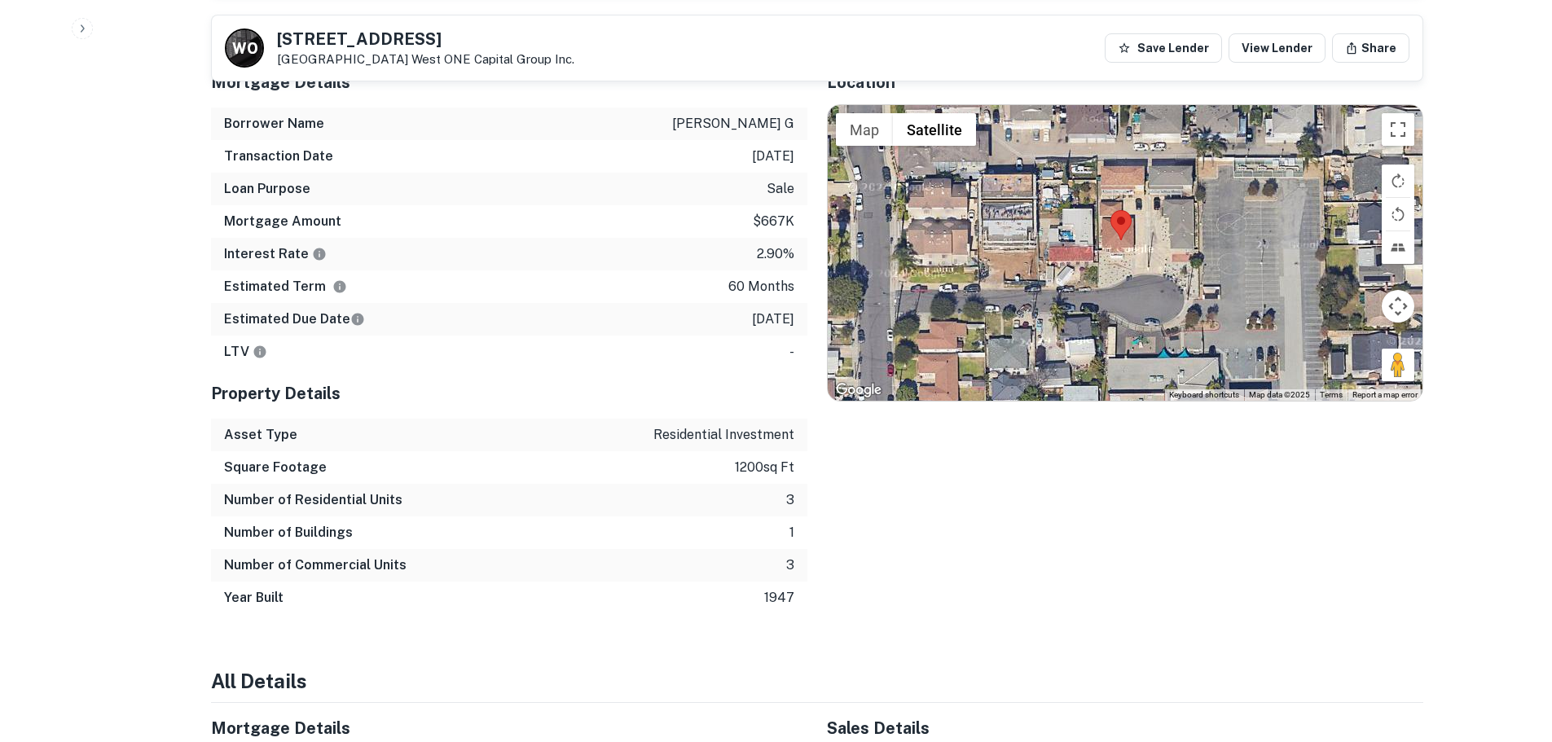
click at [1128, 266] on div at bounding box center [1125, 252] width 595 height 295
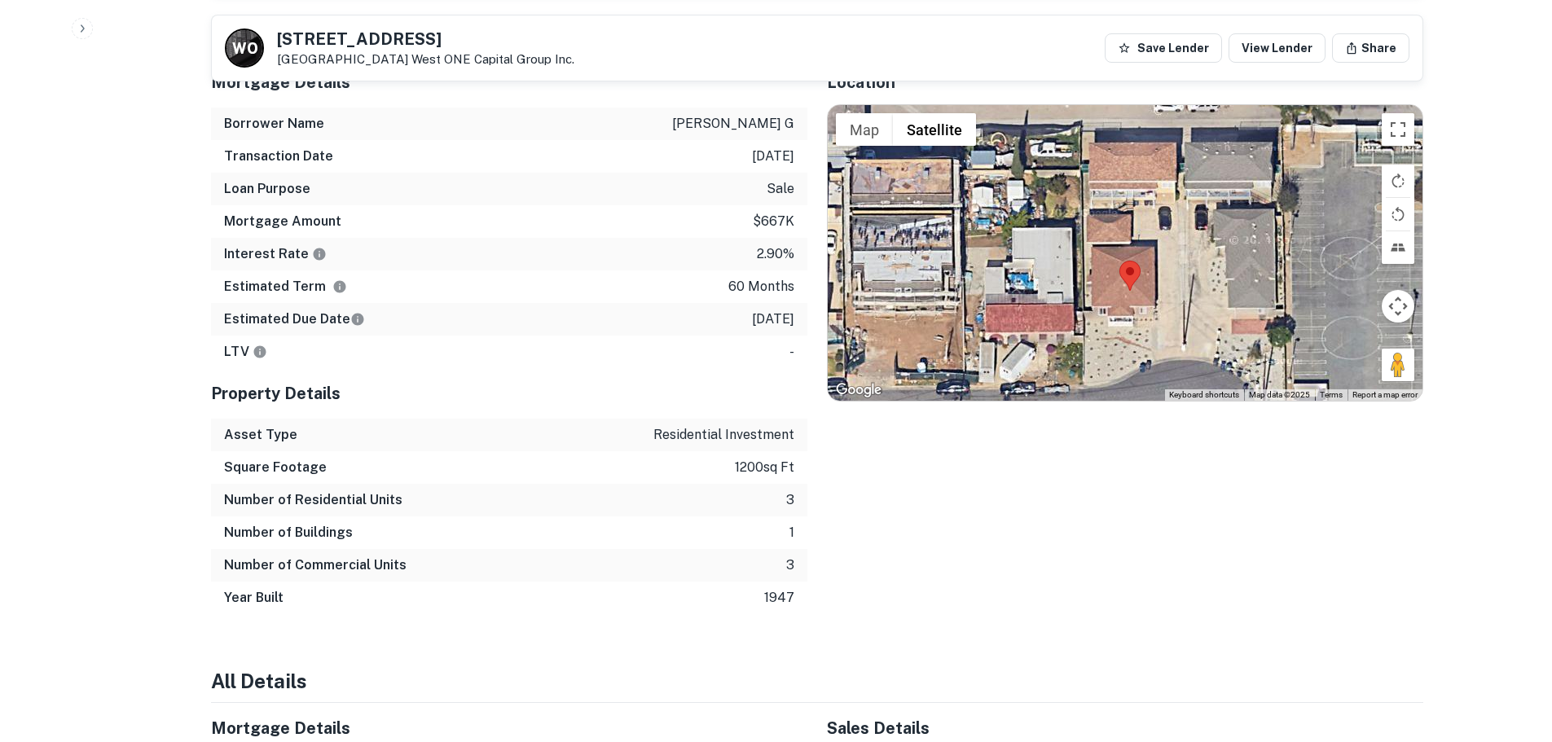
drag, startPoint x: 1107, startPoint y: 260, endPoint x: 1123, endPoint y: 344, distance: 85.3
click at [1123, 344] on div at bounding box center [1125, 252] width 595 height 295
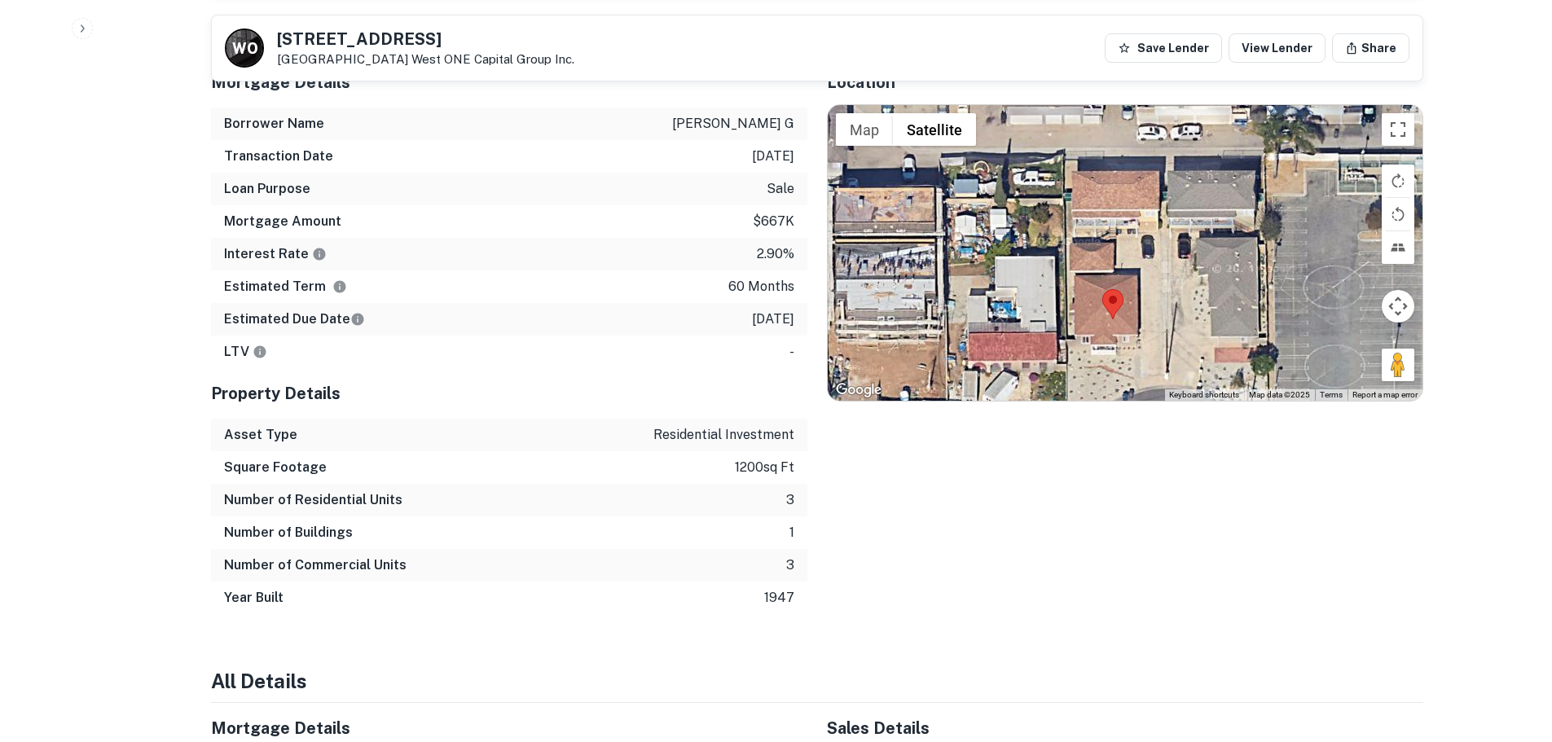
drag, startPoint x: 1123, startPoint y: 344, endPoint x: 1100, endPoint y: 388, distance: 49.6
click at [1100, 388] on div at bounding box center [1125, 252] width 595 height 295
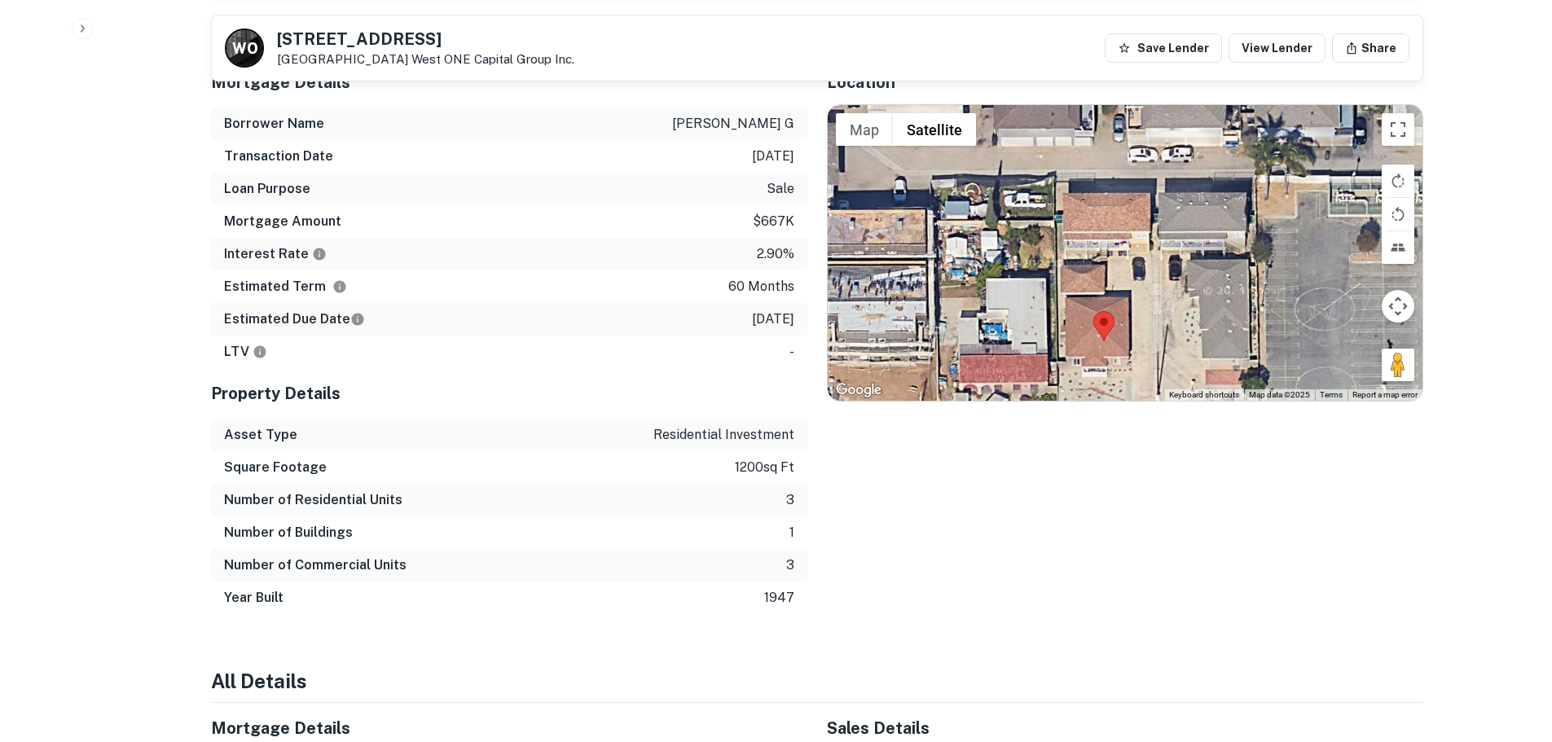
click at [1111, 266] on div at bounding box center [1125, 252] width 595 height 295
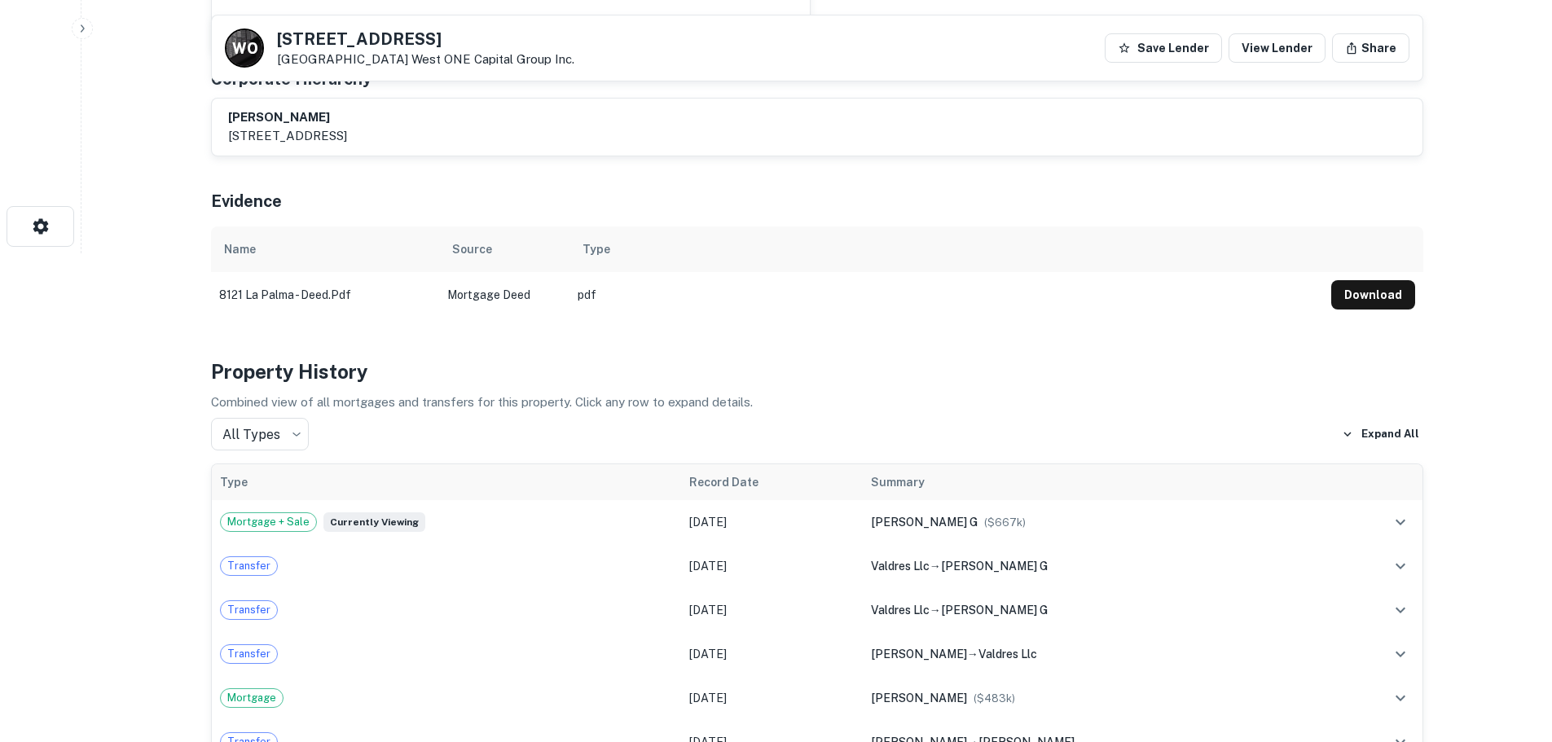
scroll to position [0, 0]
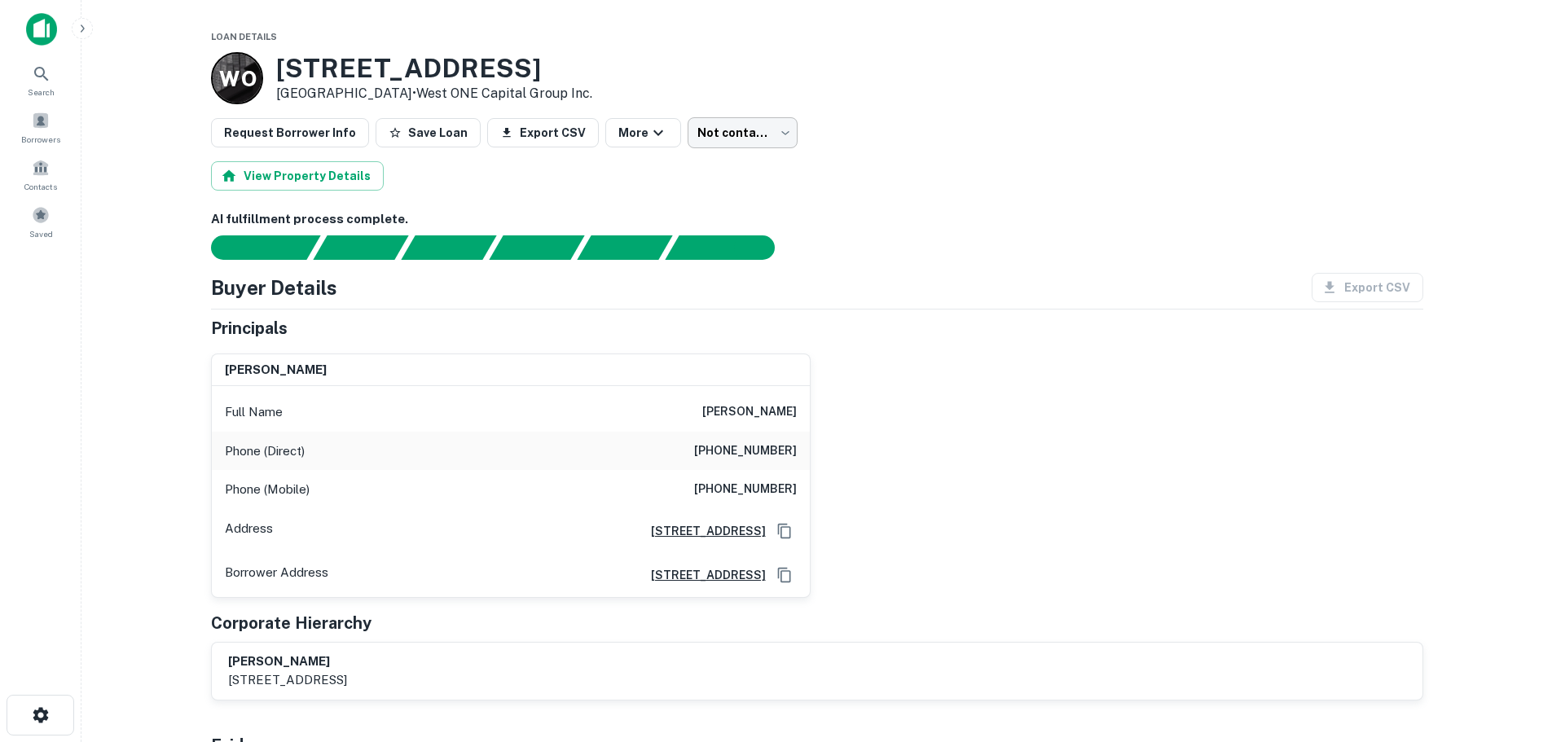
click at [718, 139] on body "Search Borrowers Contacts Saved Loan Details W O 8121 La Palma Dr Huntington Be…" at bounding box center [776, 371] width 1552 height 742
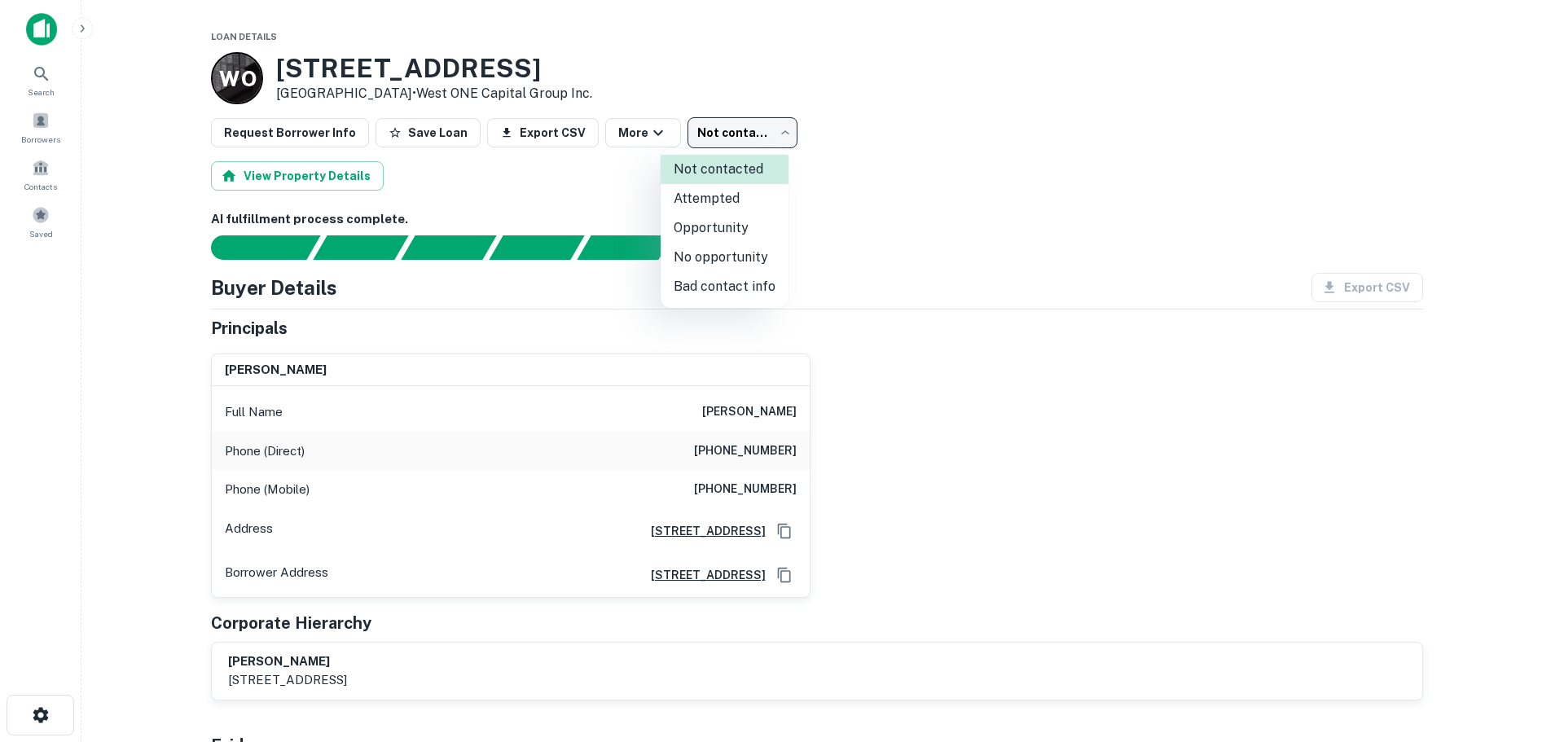
click at [723, 201] on li "Attempted" at bounding box center [725, 198] width 128 height 29
type input "*********"
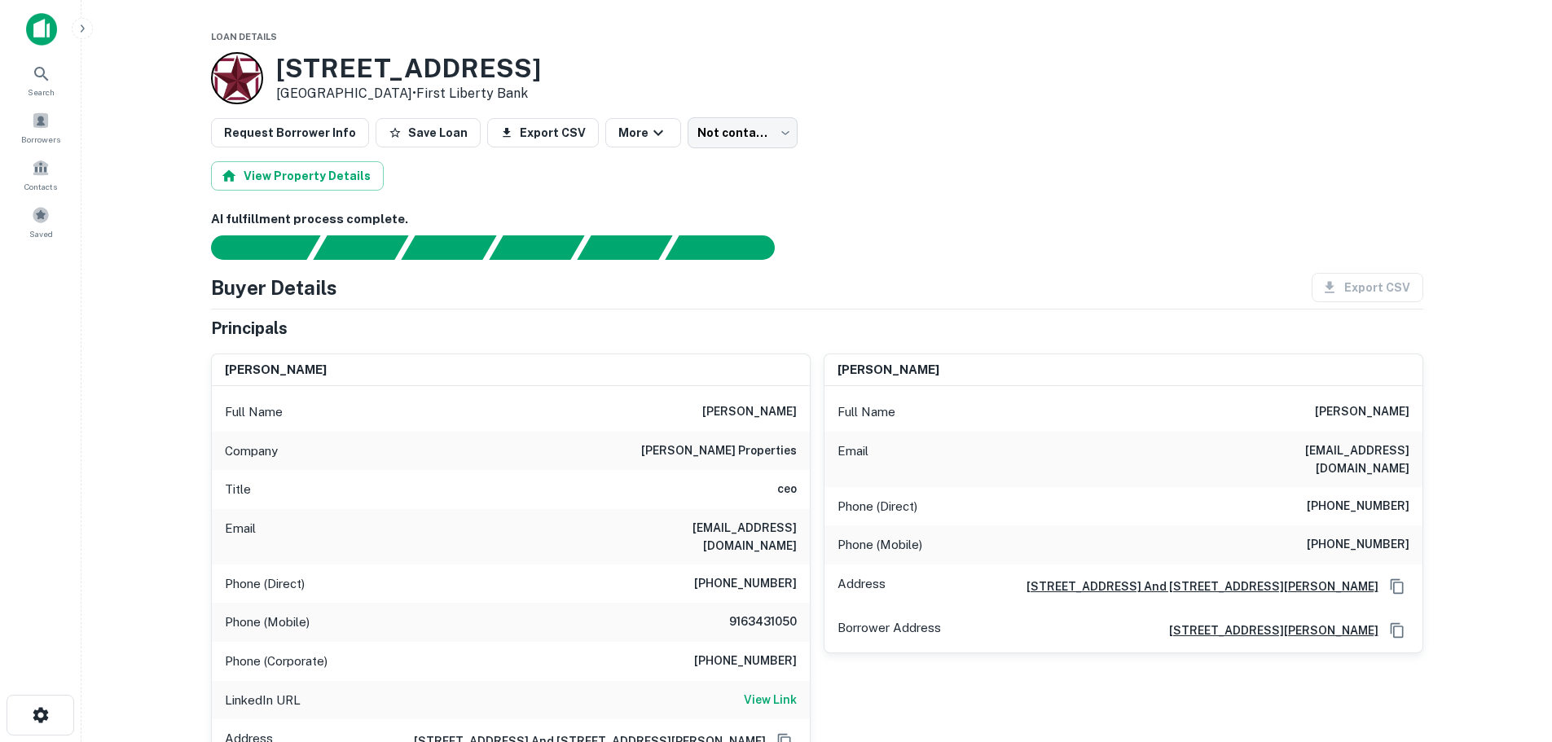
scroll to position [81, 0]
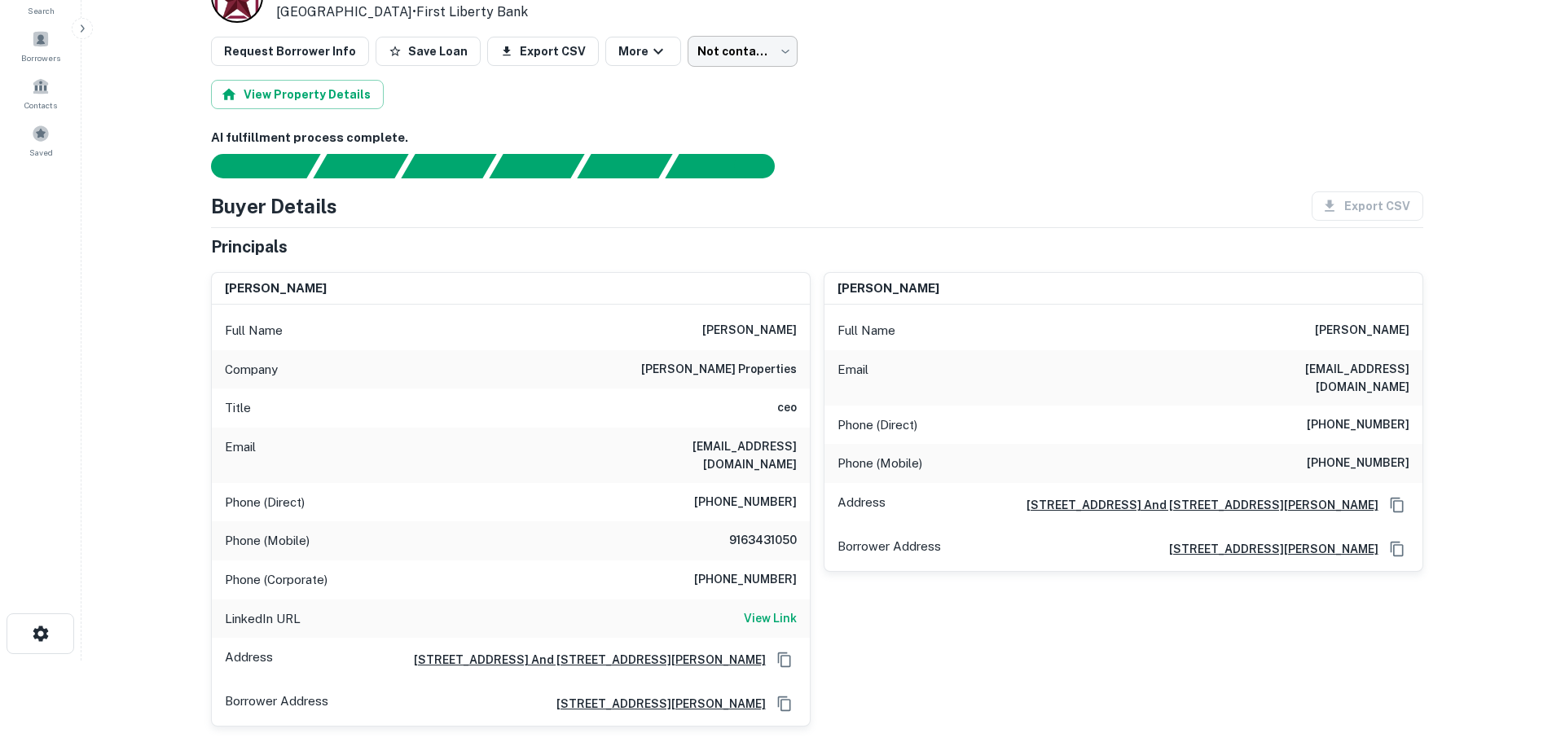
click at [743, 54] on body "Search Borrowers Contacts Saved Loan Details 6635 3rd St San Francisco, CA94124…" at bounding box center [776, 290] width 1552 height 742
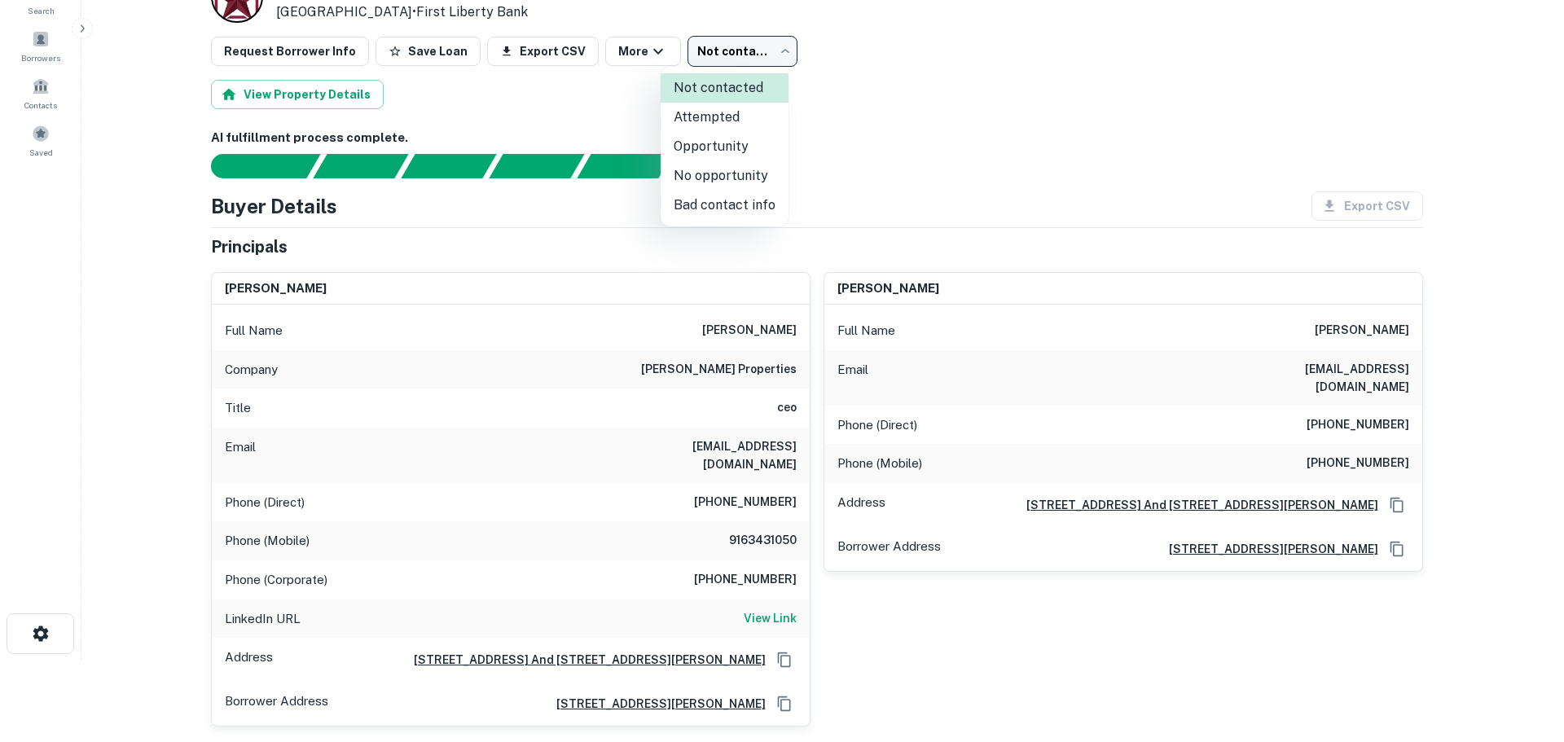
click at [746, 142] on li "Opportunity" at bounding box center [725, 146] width 128 height 29
type input "**********"
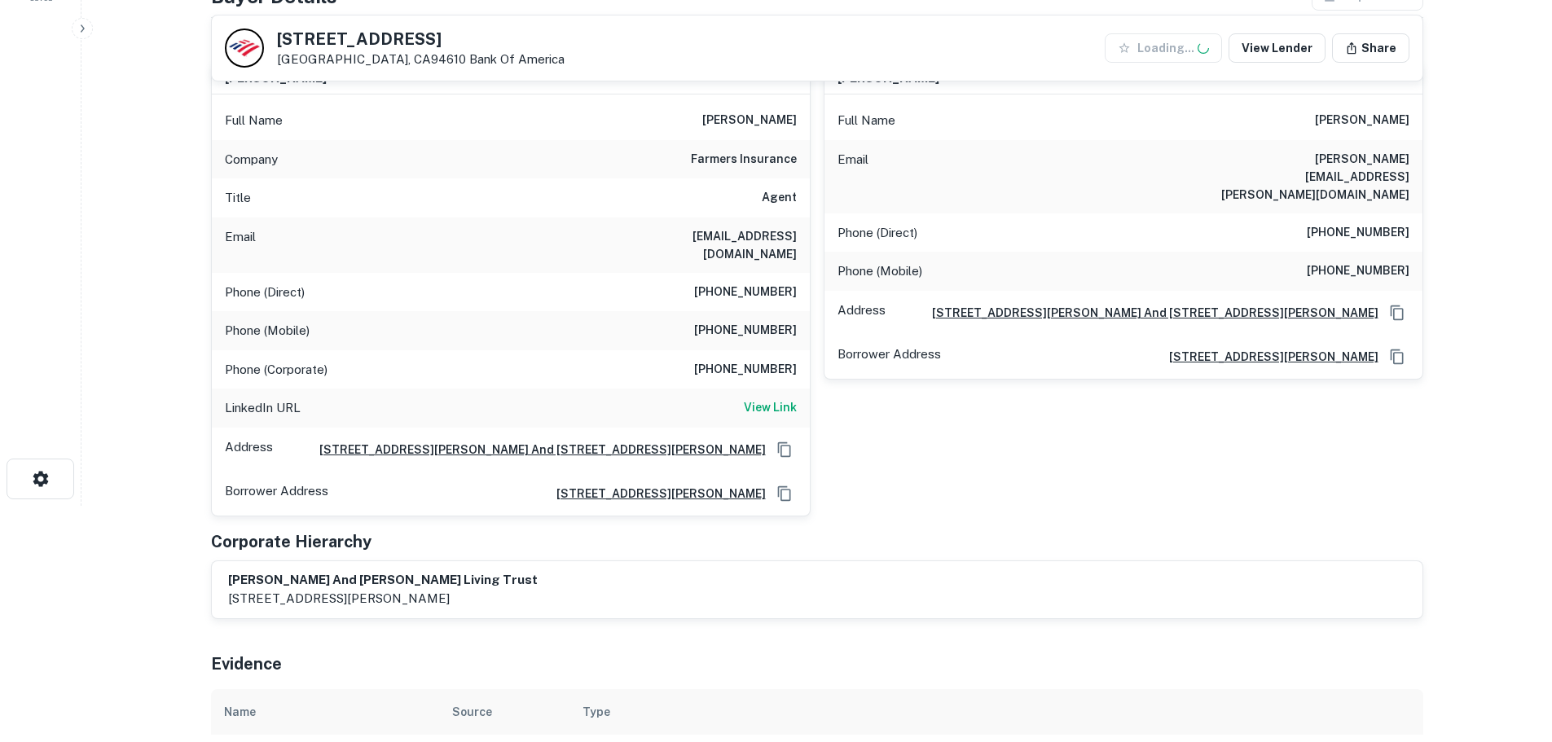
scroll to position [244, 0]
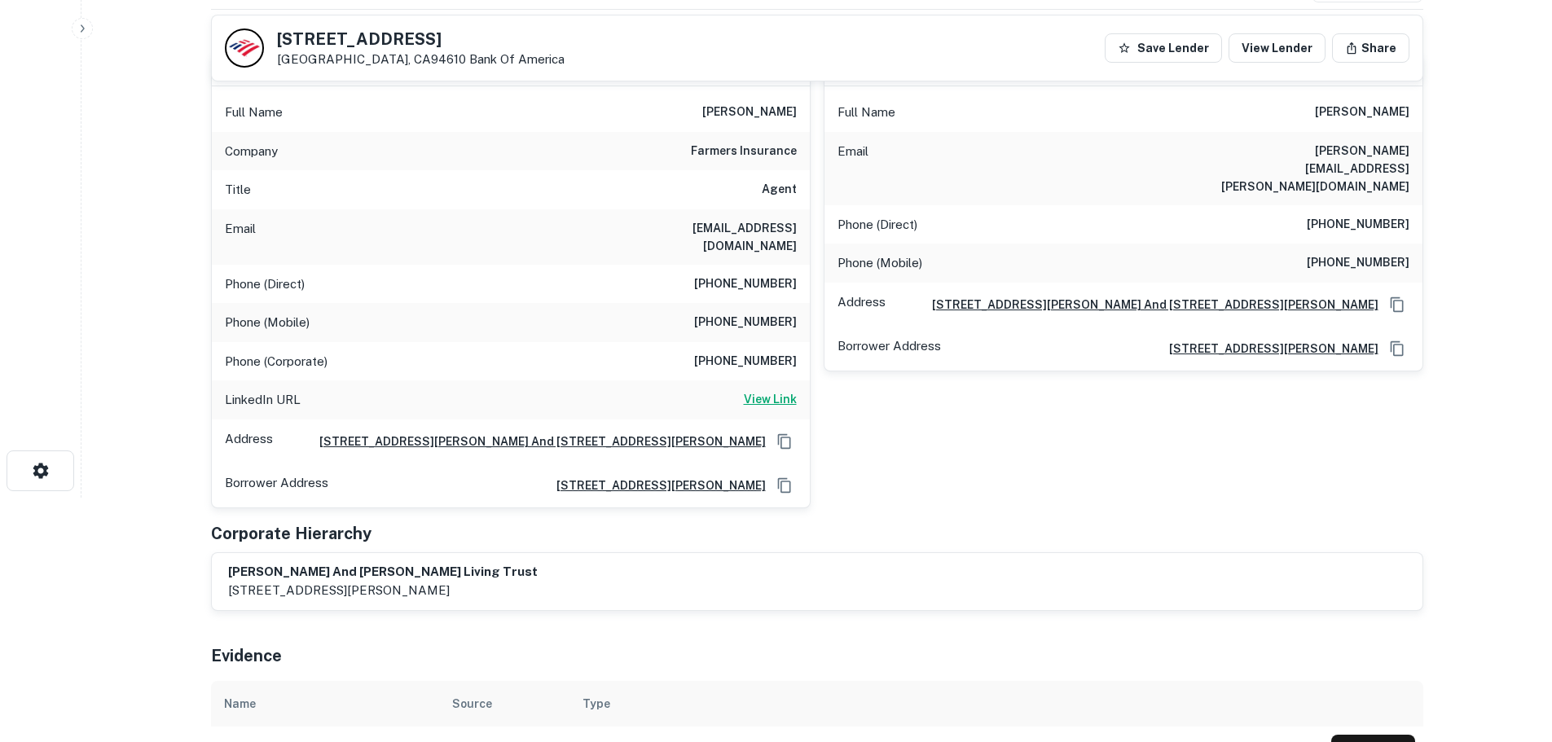
click at [781, 390] on h6 "View Link" at bounding box center [770, 399] width 53 height 18
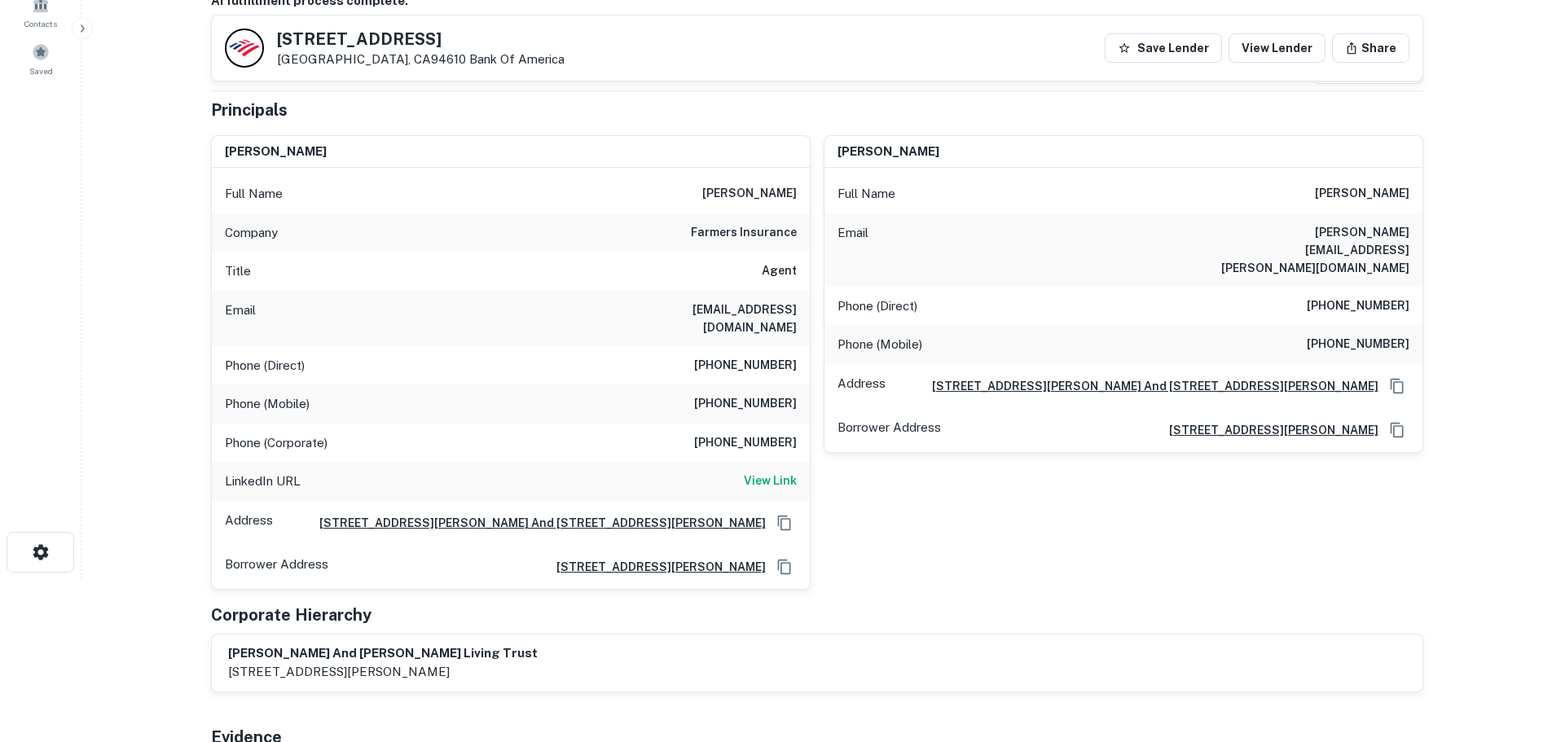
scroll to position [0, 0]
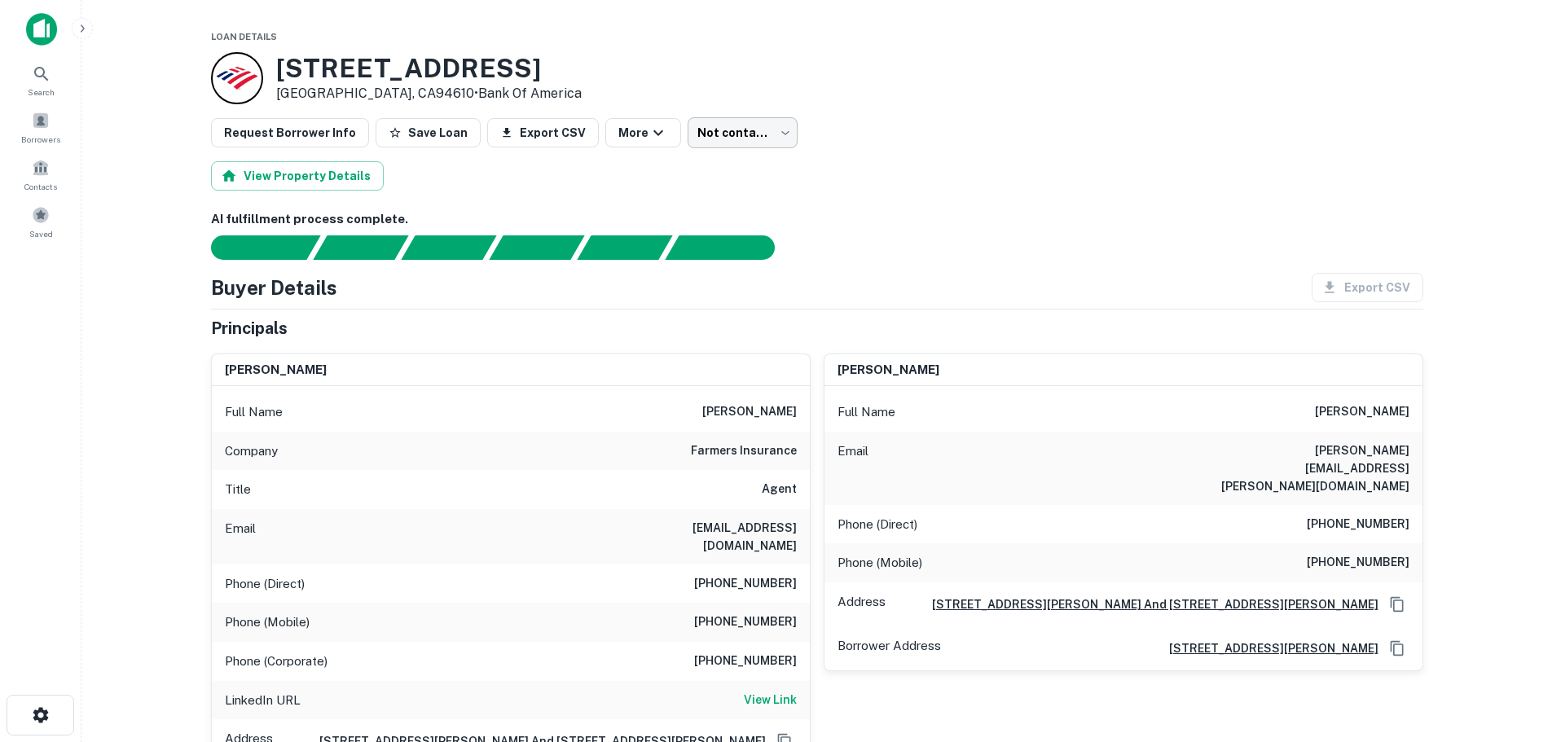
click at [729, 127] on body "Search Borrowers Contacts Saved Loan Details 1146 Bella Vista Ave Oakland, CA94…" at bounding box center [776, 371] width 1552 height 742
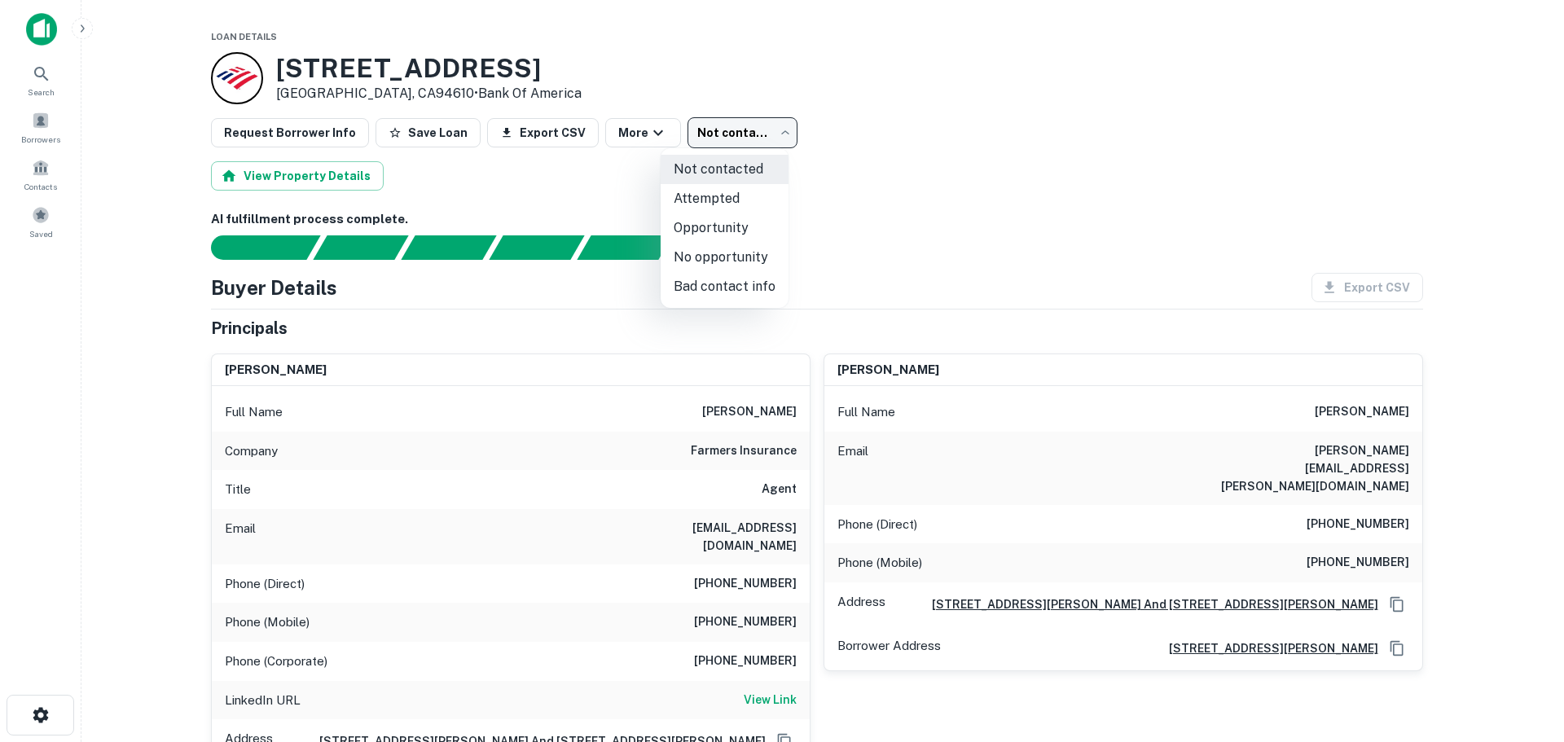
click at [732, 191] on li "Attempted" at bounding box center [725, 198] width 128 height 29
type input "*********"
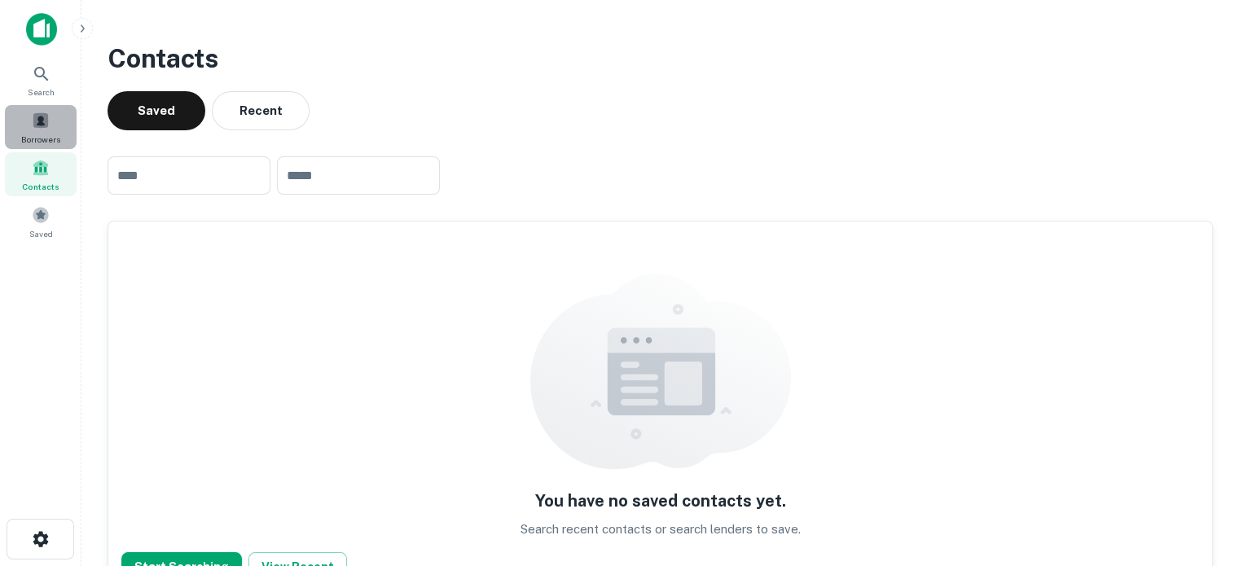
click at [52, 137] on span "Borrowers" at bounding box center [40, 139] width 39 height 13
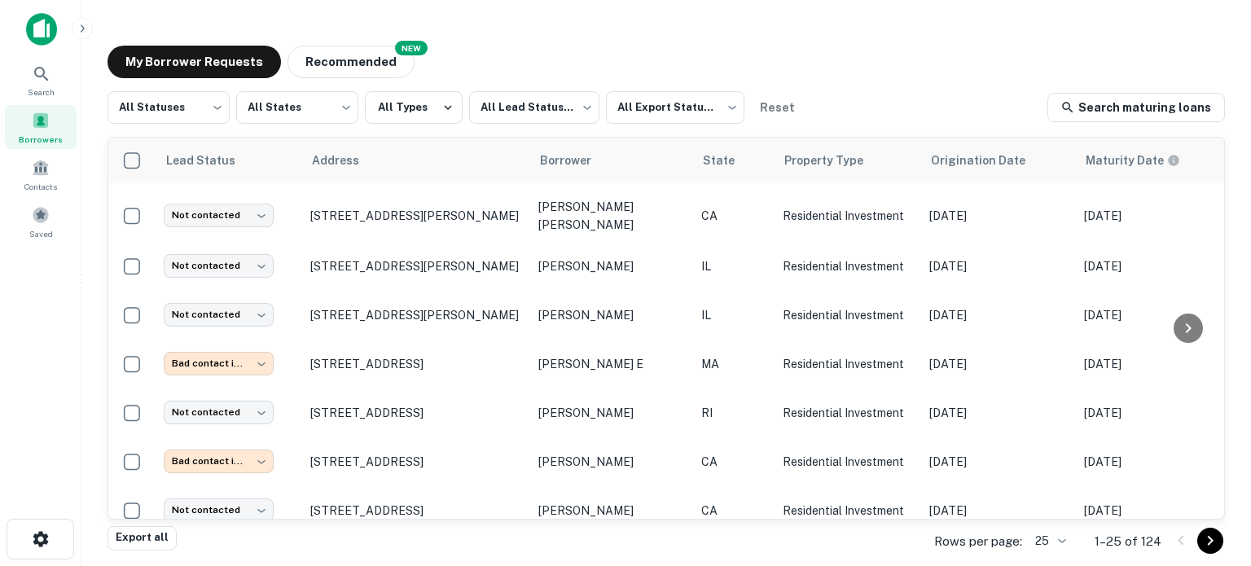
scroll to position [938, 0]
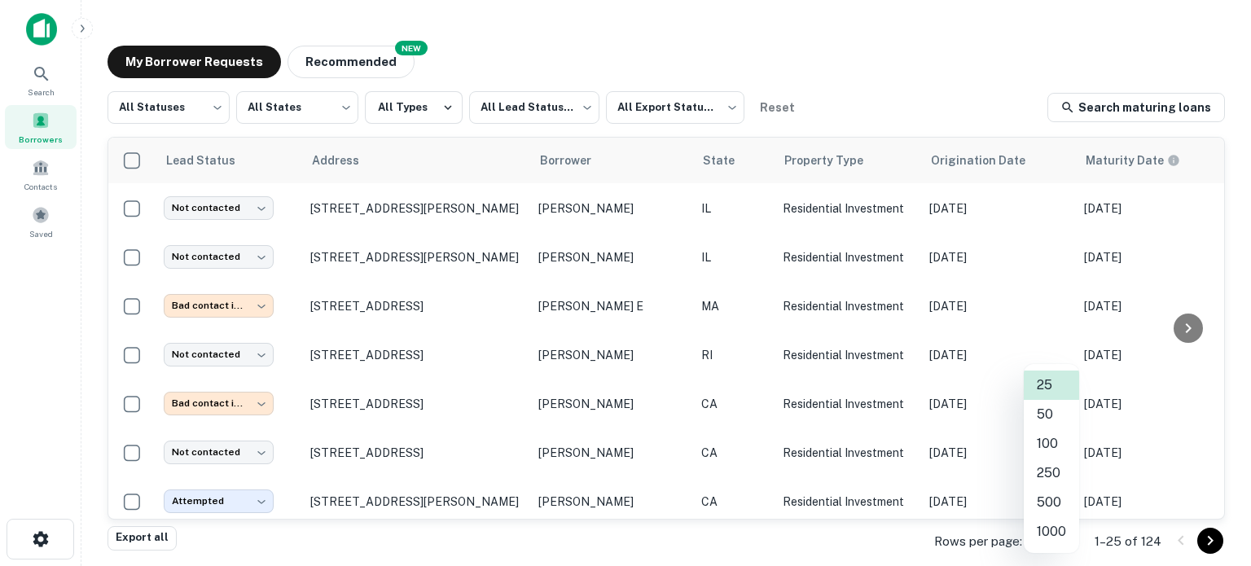
click at [1048, 543] on body "Search Borrowers Contacts Saved My Borrower Requests NEW Recommended All Status…" at bounding box center [625, 283] width 1251 height 566
click at [1051, 469] on li "250" at bounding box center [1051, 473] width 55 height 29
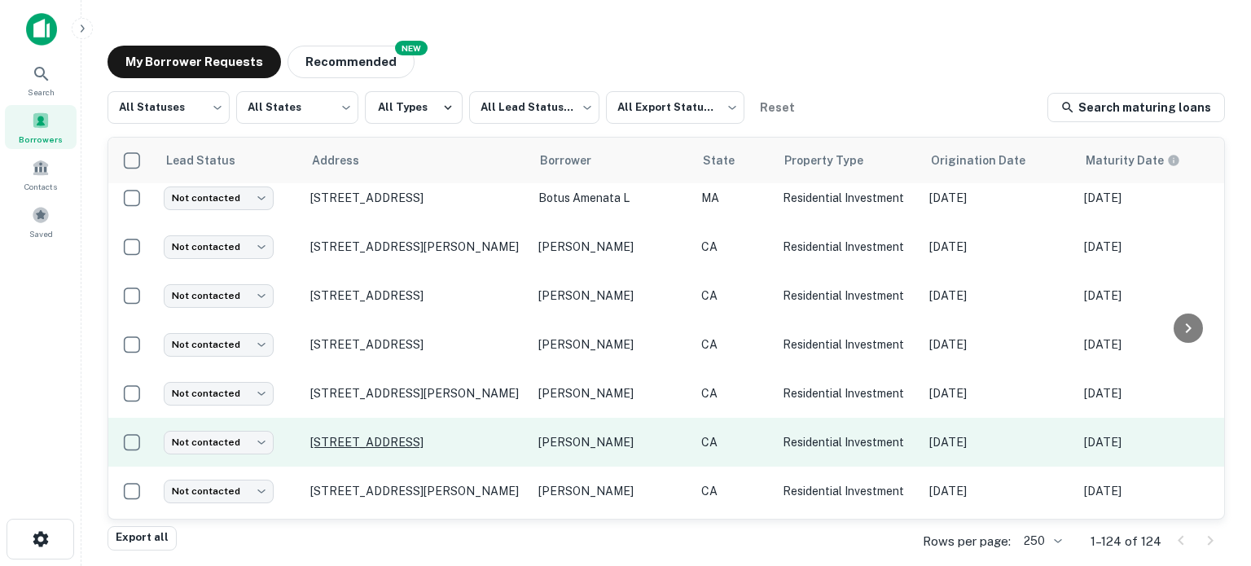
scroll to position [5085, 0]
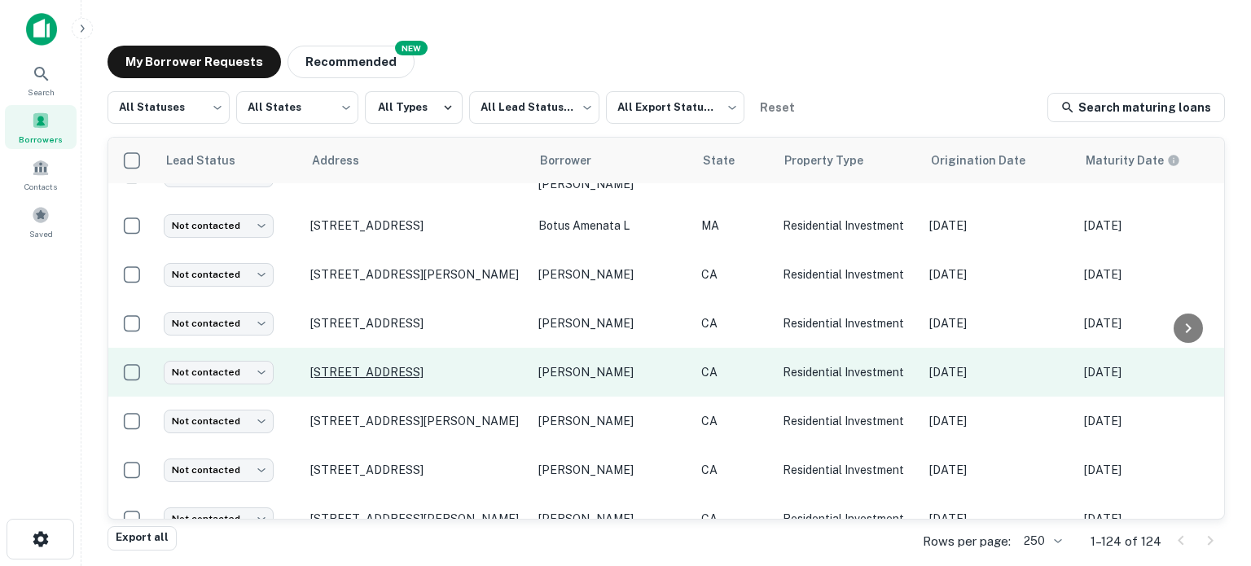
click at [251, 332] on body "Search Borrowers Contacts Saved My Borrower Requests NEW Recommended All Status…" at bounding box center [625, 283] width 1251 height 566
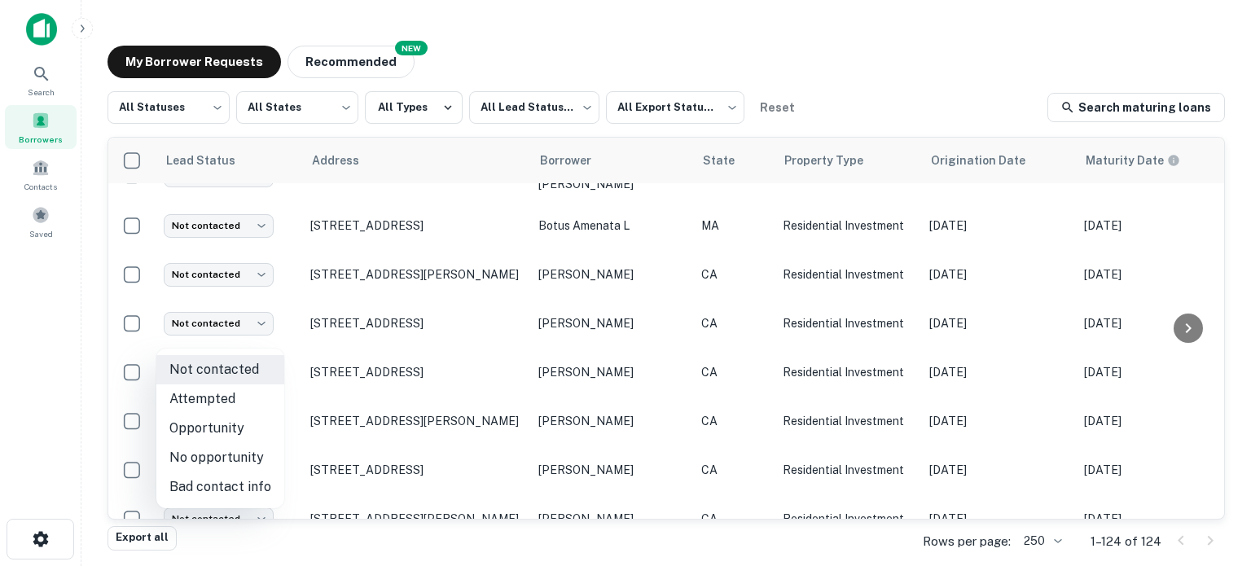
click at [638, 339] on div at bounding box center [625, 283] width 1251 height 566
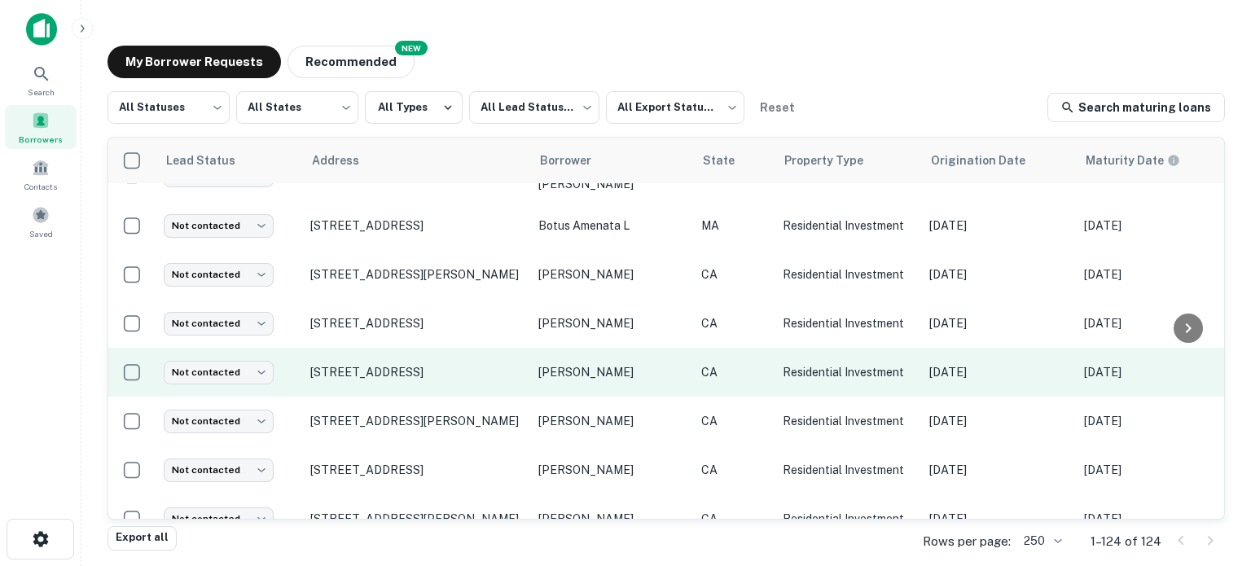
drag, startPoint x: 625, startPoint y: 338, endPoint x: 640, endPoint y: 348, distance: 17.6
click at [640, 348] on td "[PERSON_NAME]" at bounding box center [611, 372] width 163 height 49
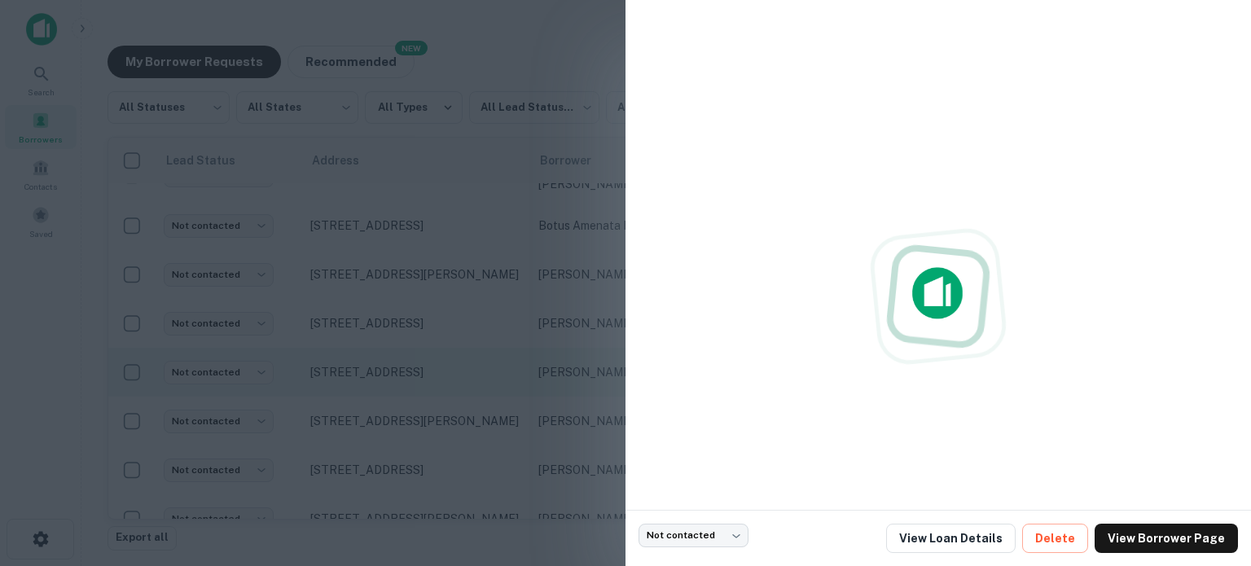
click at [456, 336] on div at bounding box center [625, 283] width 1251 height 566
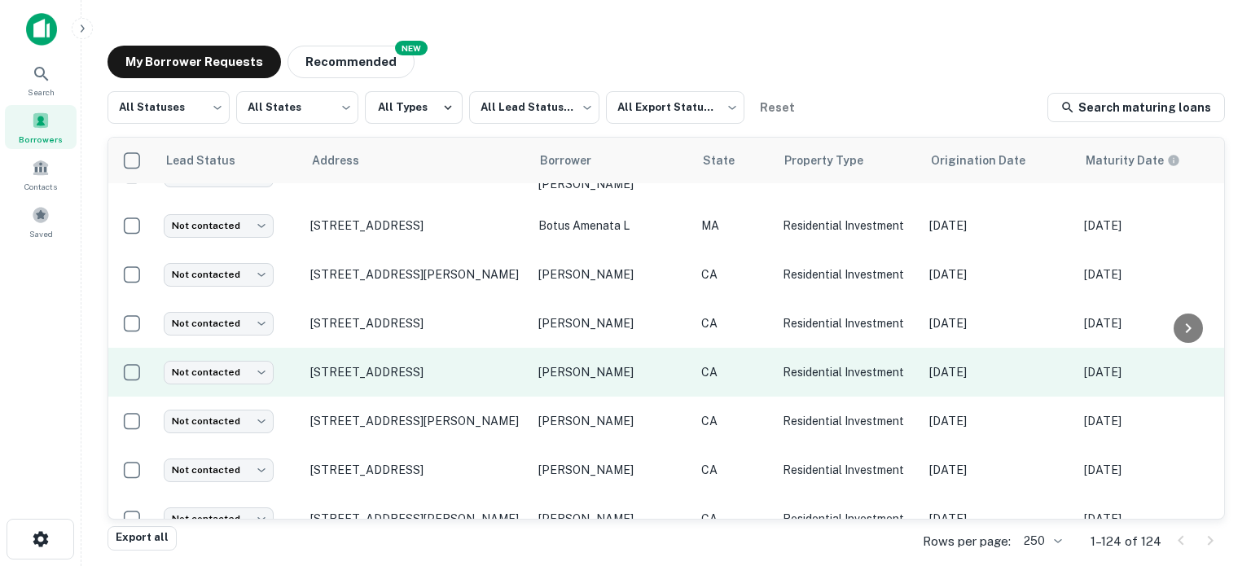
click at [635, 363] on p "[PERSON_NAME]" at bounding box center [612, 372] width 147 height 18
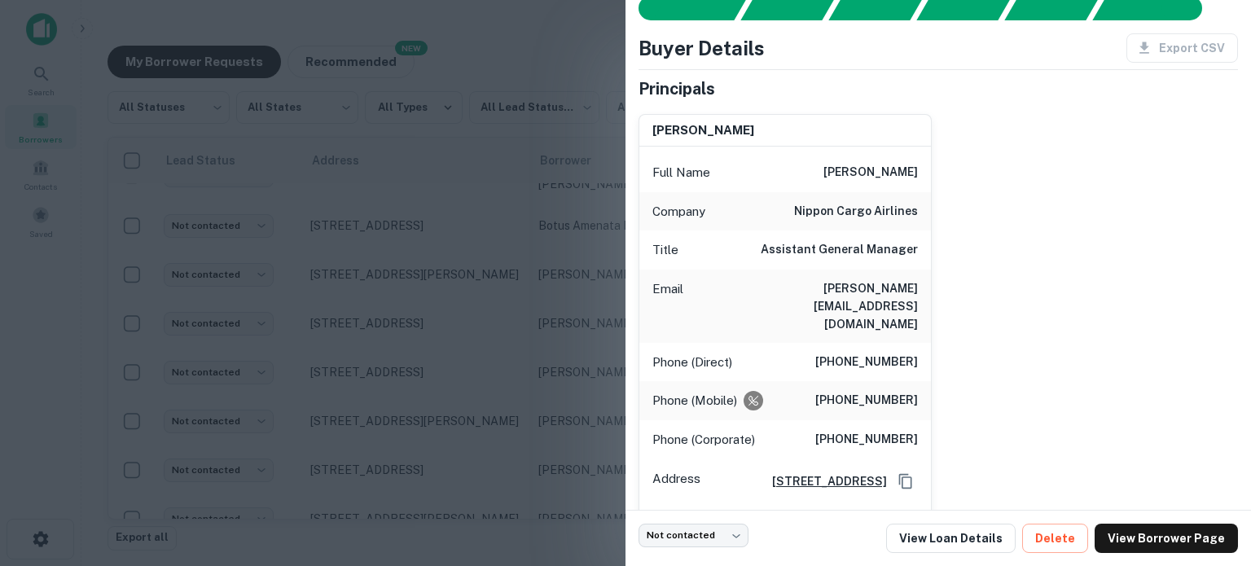
scroll to position [81, 0]
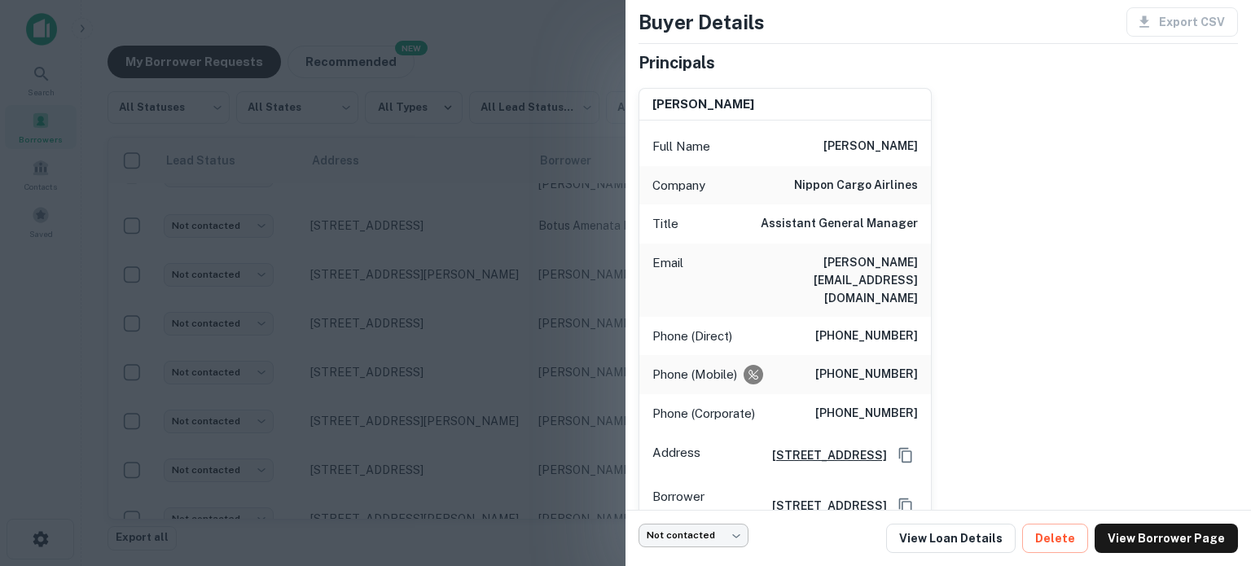
click at [714, 534] on body "Search Borrowers Contacts Saved My Borrower Requests NEW Recommended All Status…" at bounding box center [625, 283] width 1251 height 566
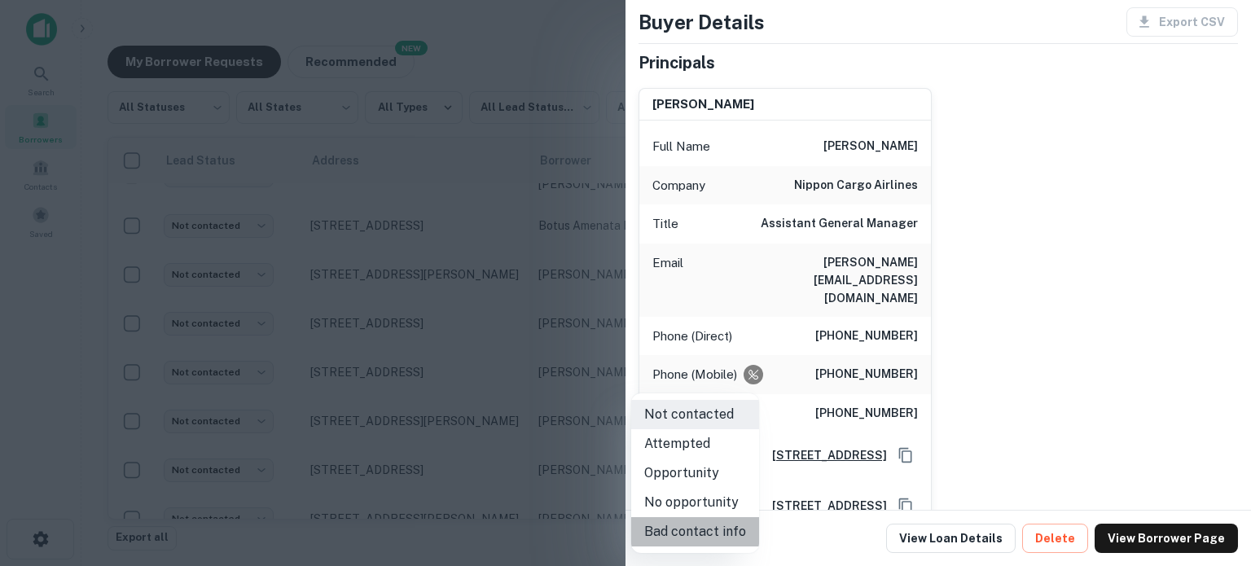
click at [704, 529] on li "Bad contact info" at bounding box center [695, 531] width 128 height 29
